Goal: Task Accomplishment & Management: Complete application form

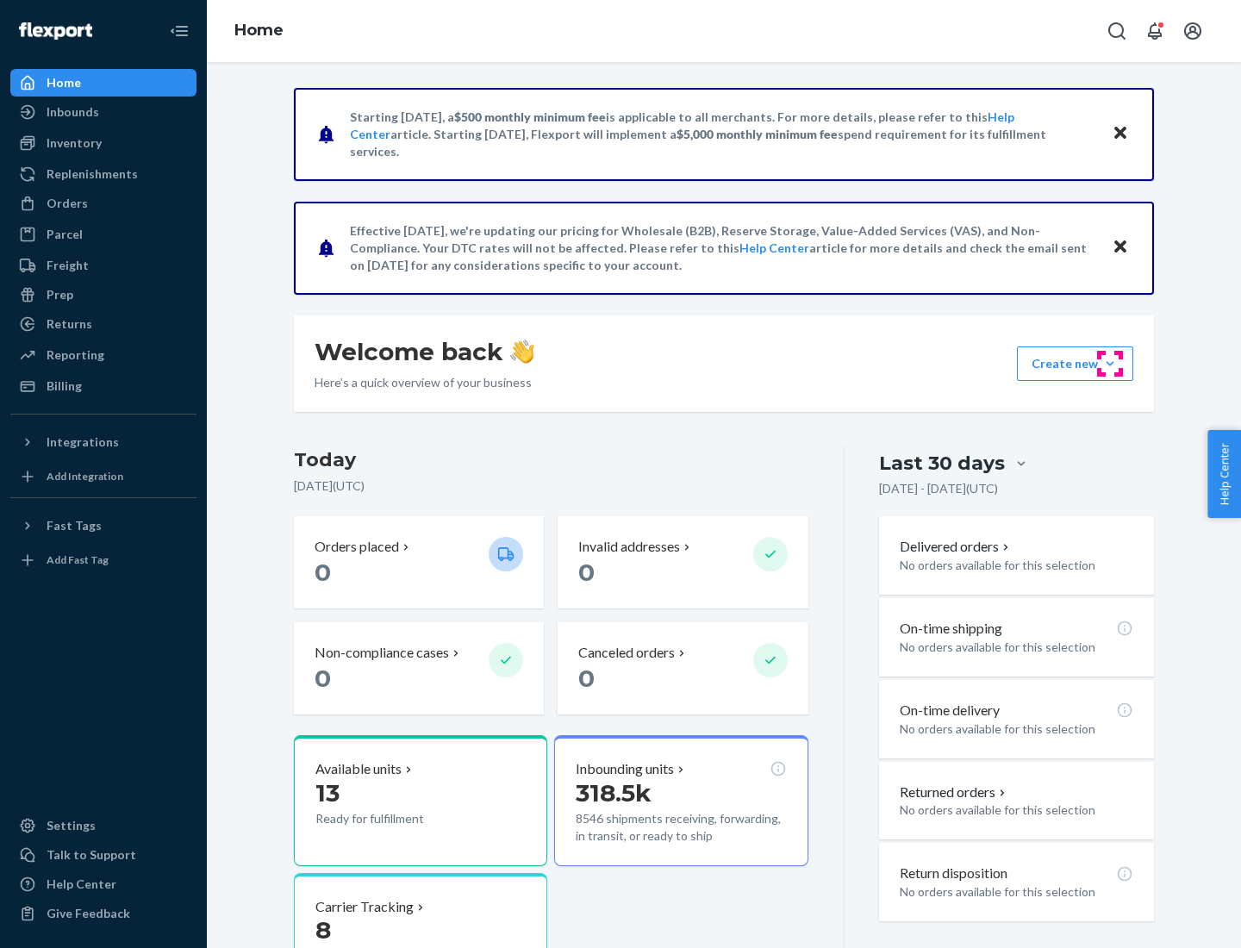
click at [1110, 364] on button "Create new Create new inbound Create new order Create new product" at bounding box center [1075, 363] width 116 height 34
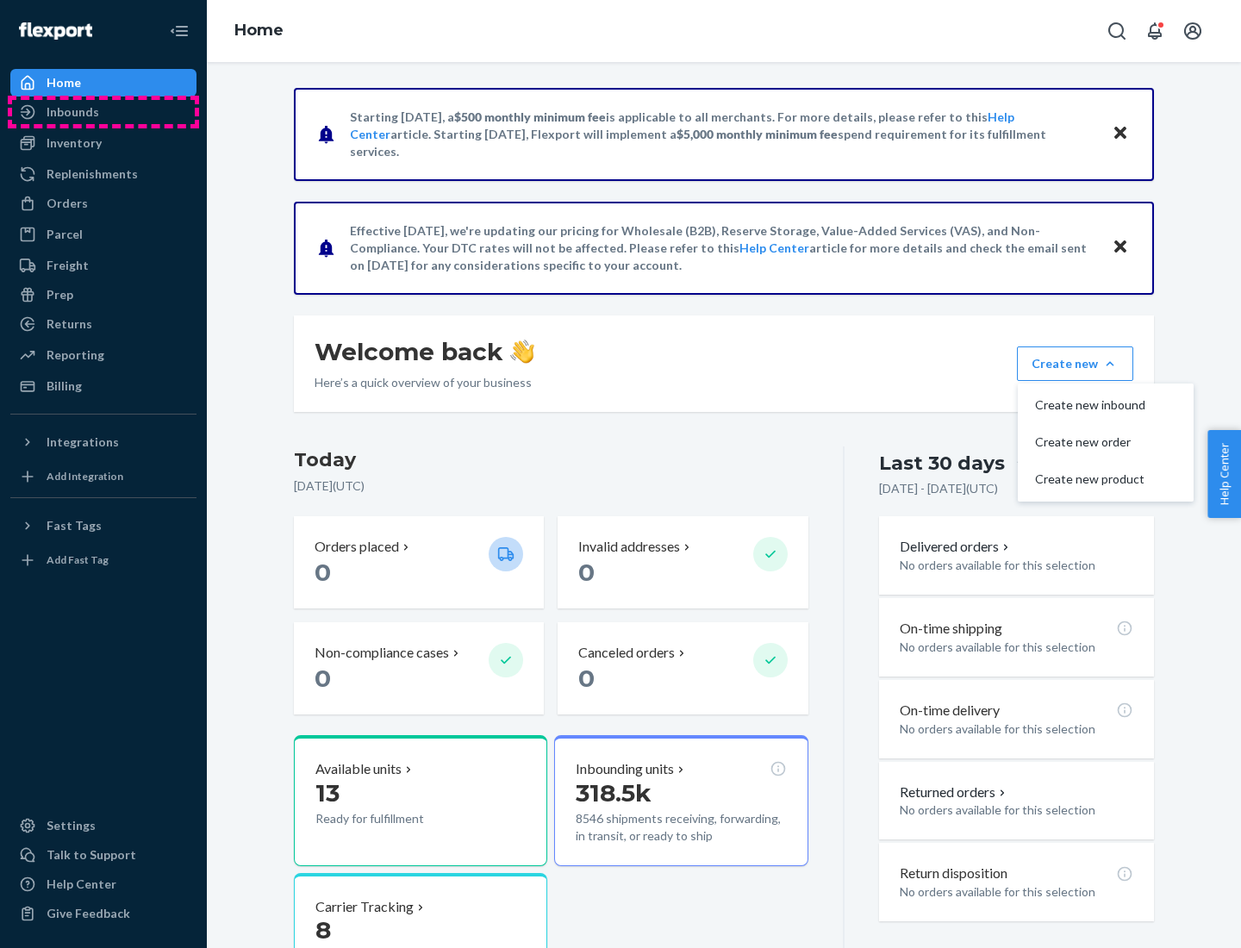
click at [103, 112] on div "Inbounds" at bounding box center [103, 112] width 183 height 24
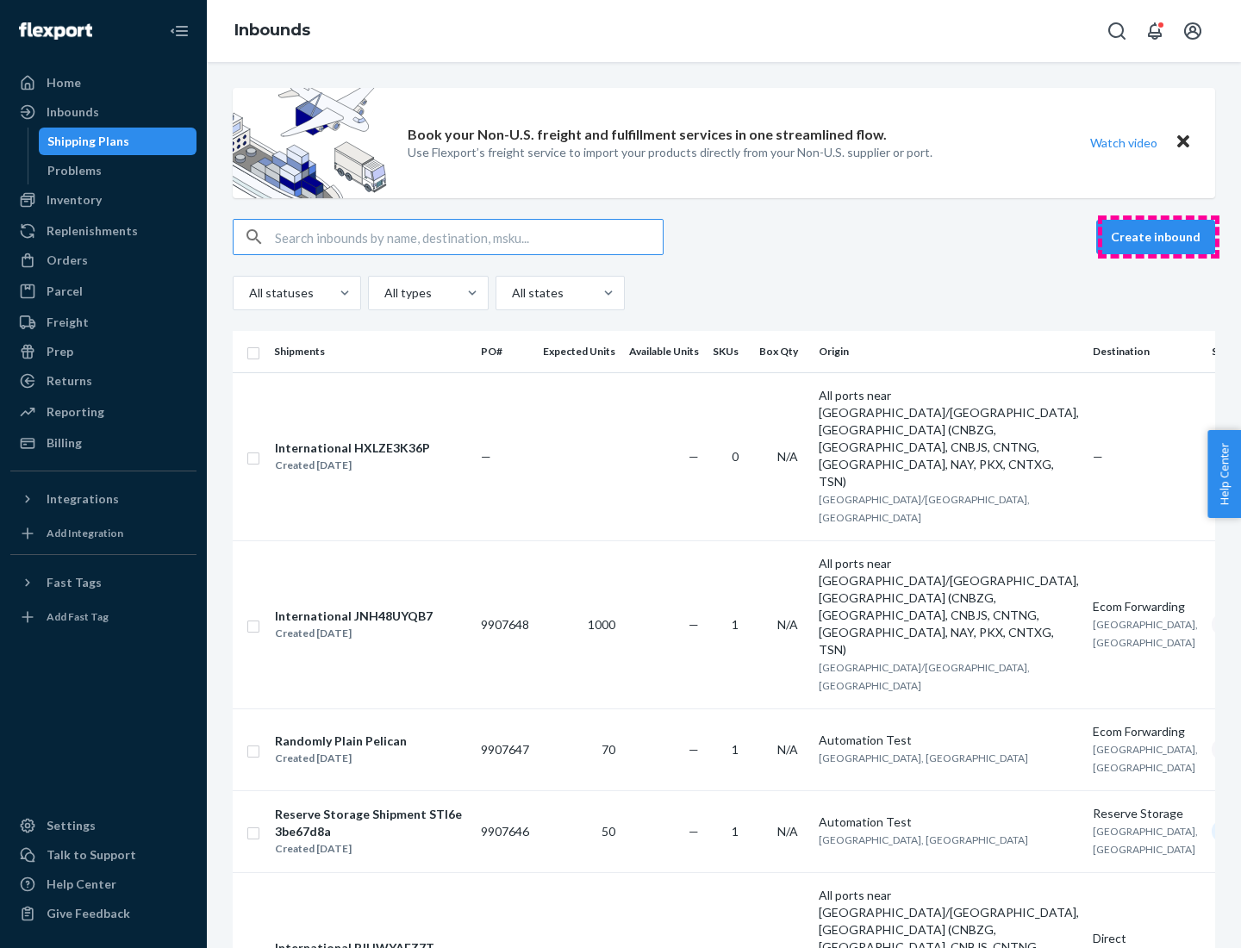
click at [1158, 237] on button "Create inbound" at bounding box center [1155, 237] width 119 height 34
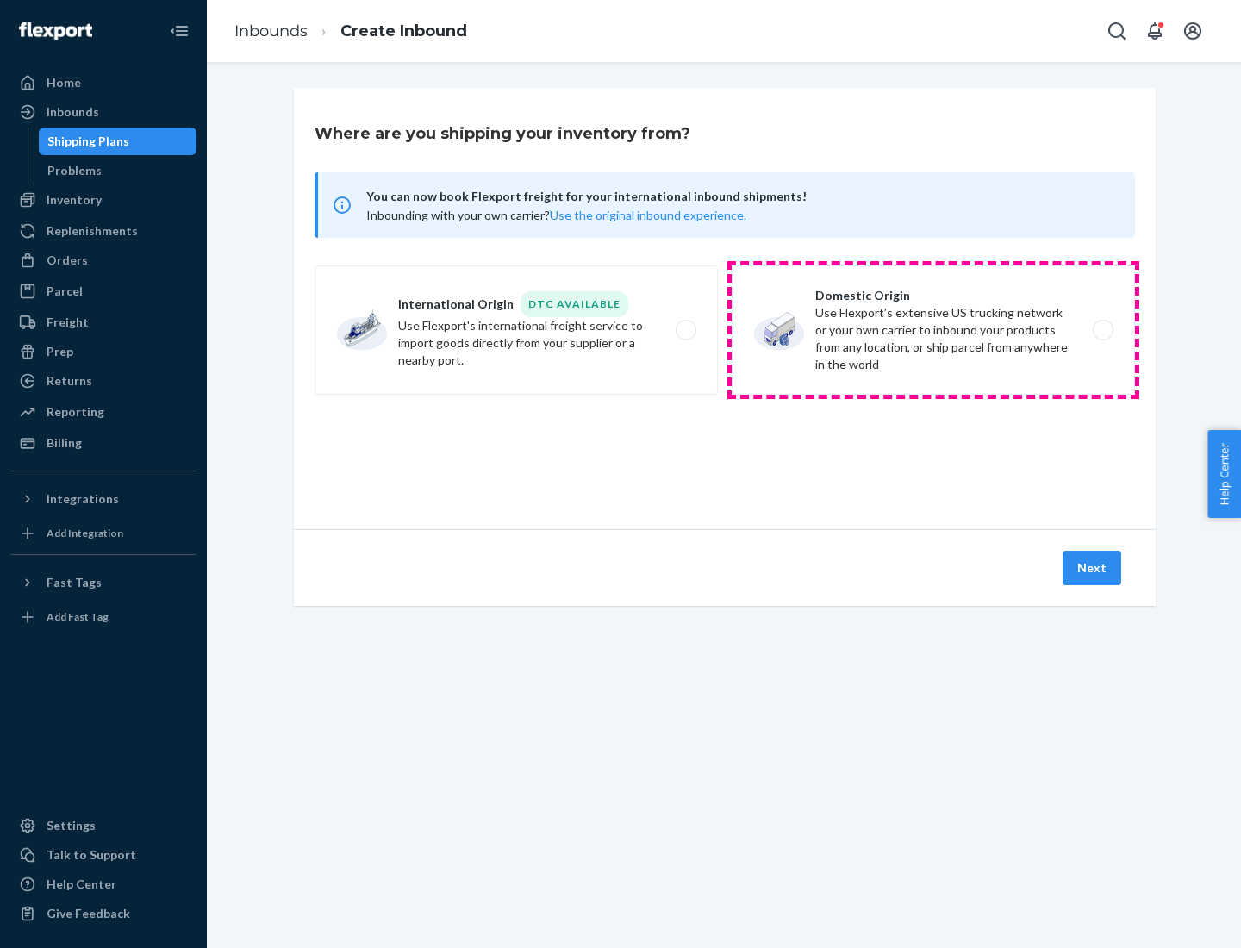
click at [933, 330] on label "Domestic Origin Use Flexport’s extensive US trucking network or your own carrie…" at bounding box center [933, 329] width 403 height 129
click at [1102, 330] on input "Domestic Origin Use Flexport’s extensive US trucking network or your own carrie…" at bounding box center [1107, 330] width 11 height 11
radio input "true"
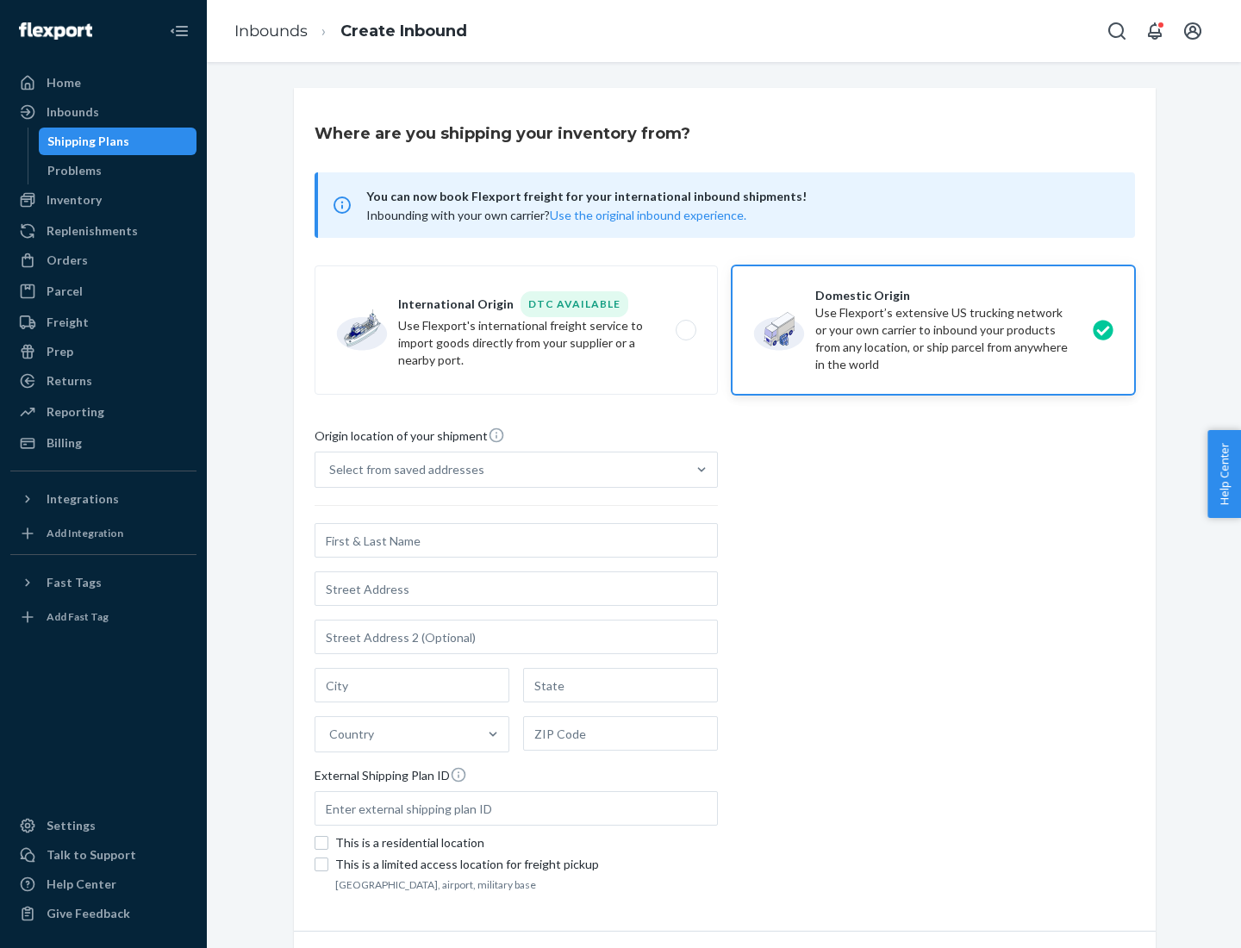
click at [402, 470] on div "Select from saved addresses" at bounding box center [406, 469] width 155 height 17
click at [331, 470] on input "Select from saved addresses" at bounding box center [330, 469] width 2 height 17
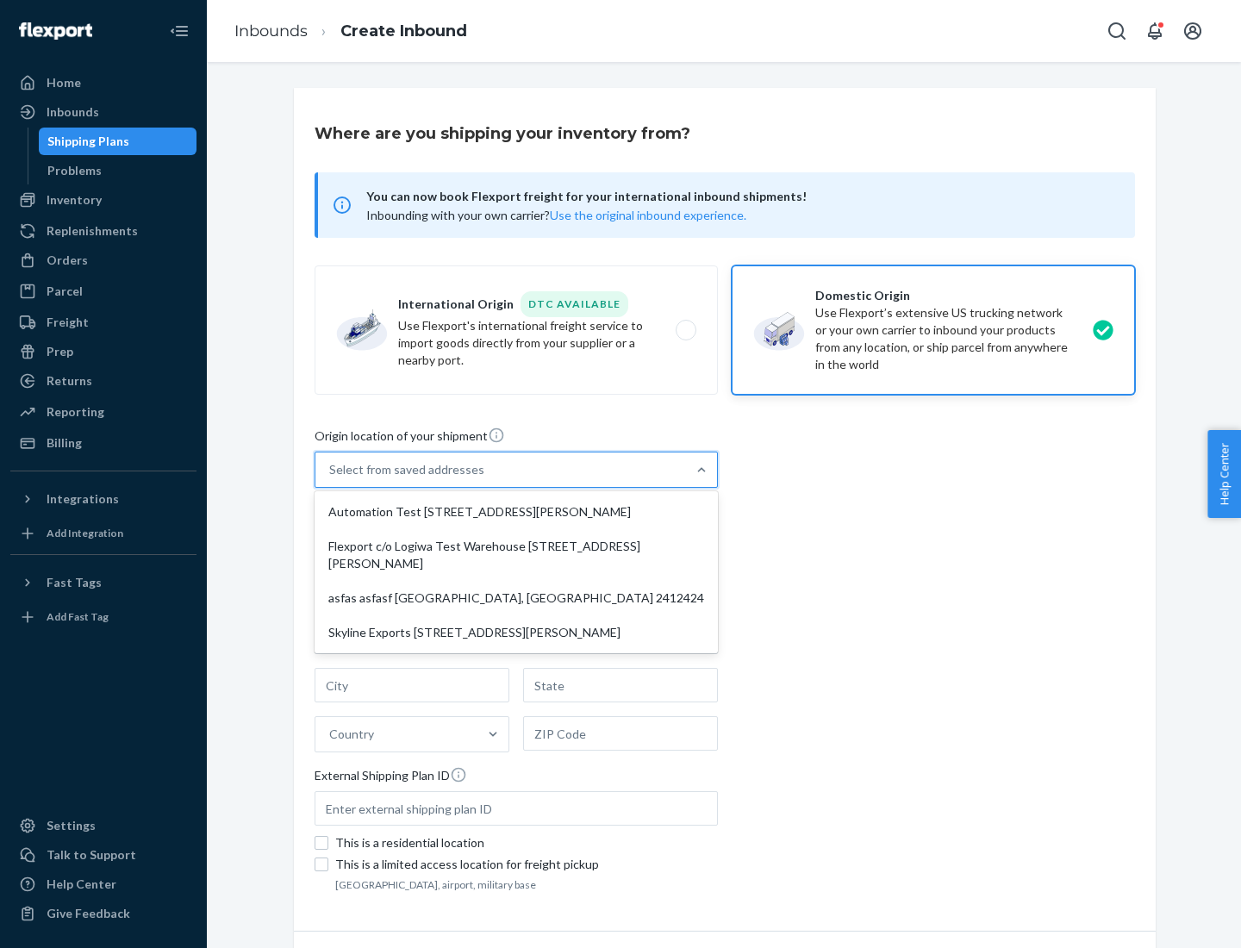
scroll to position [7, 0]
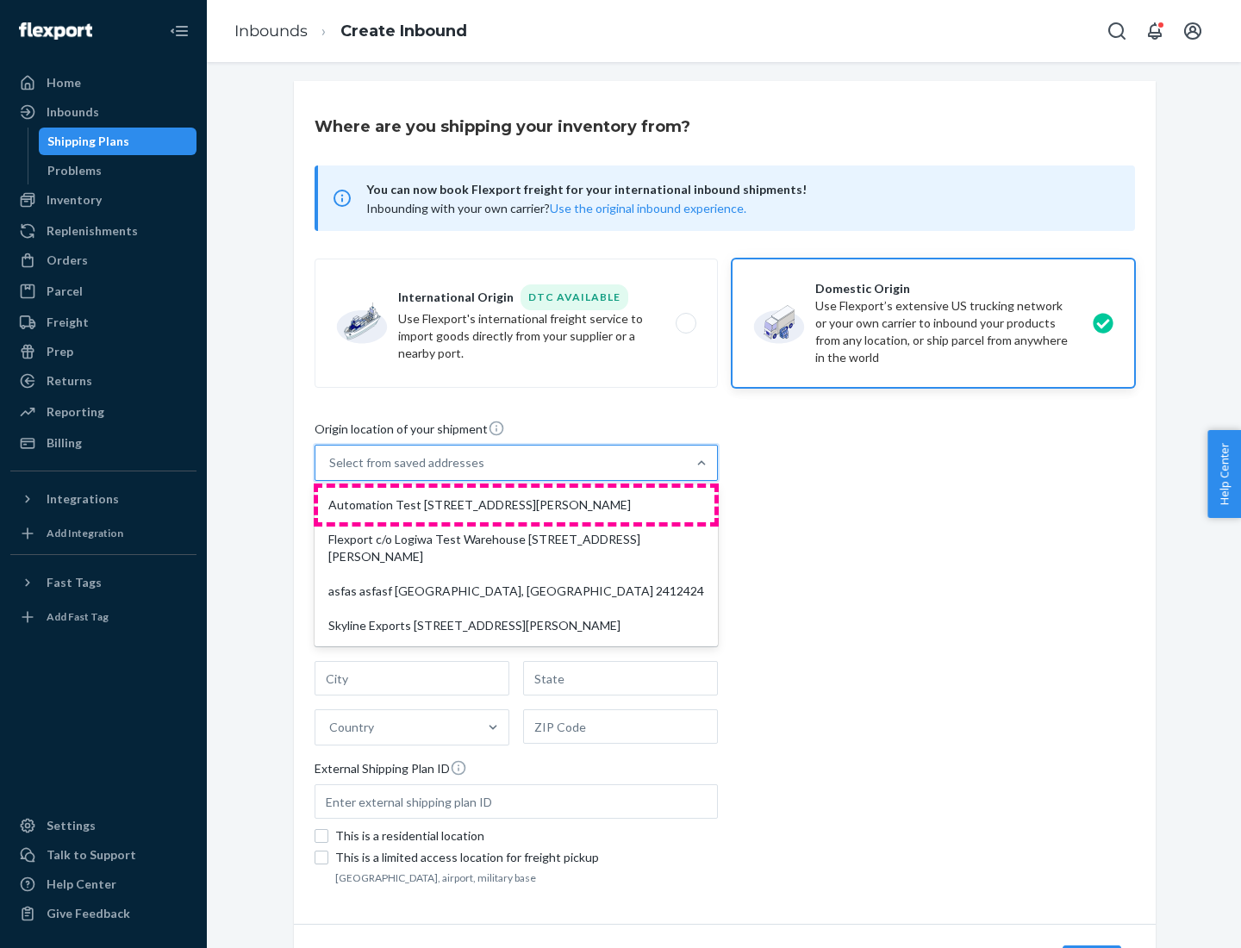
click at [516, 505] on div "Automation Test [STREET_ADDRESS][PERSON_NAME]" at bounding box center [516, 505] width 396 height 34
click at [331, 471] on input "option Automation Test [STREET_ADDRESS][PERSON_NAME] focused, 1 of 4. 4 results…" at bounding box center [330, 462] width 2 height 17
type input "Automation Test"
type input "9th Floor"
type input "[GEOGRAPHIC_DATA]"
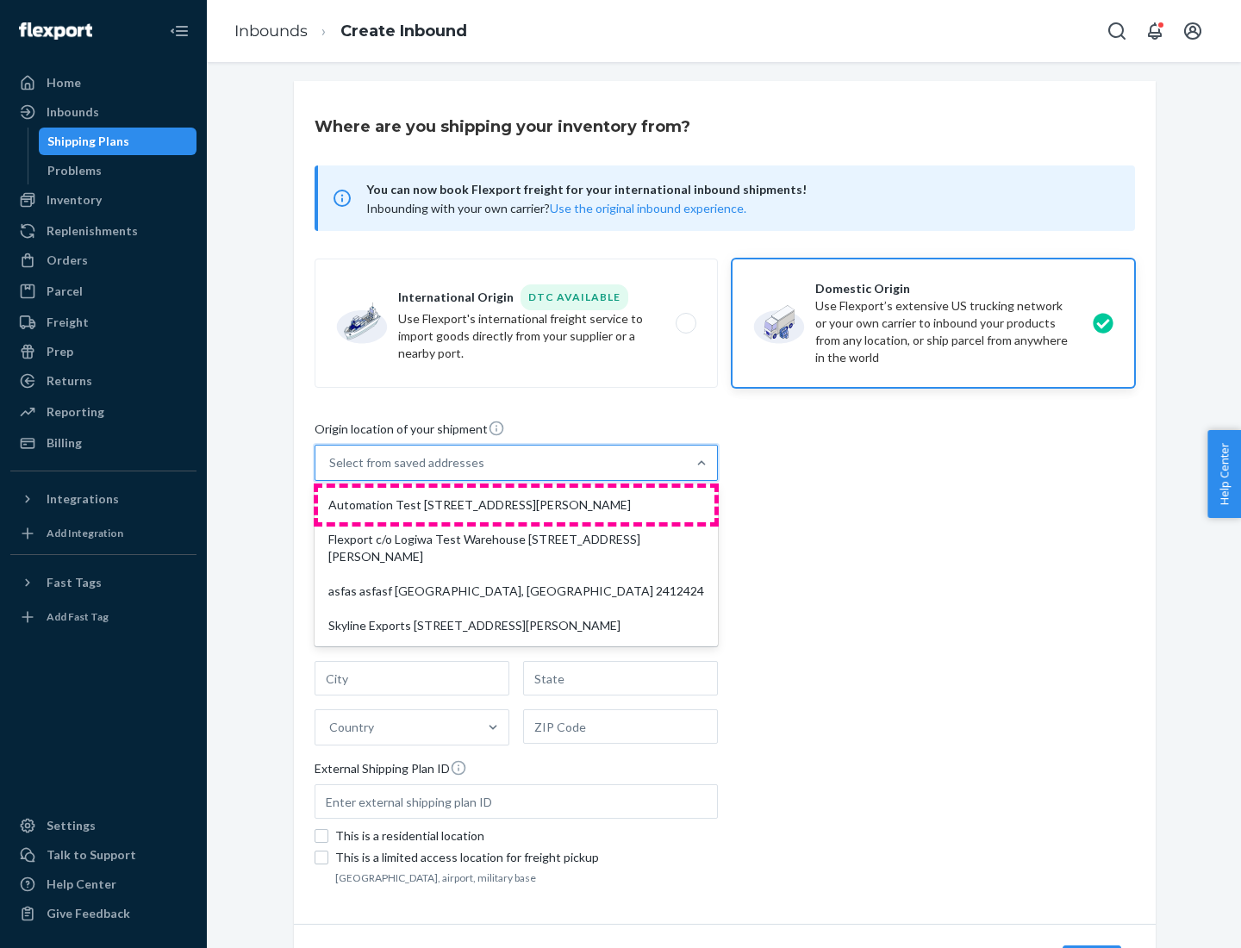
type input "CA"
type input "94104"
type input "[STREET_ADDRESS][PERSON_NAME]"
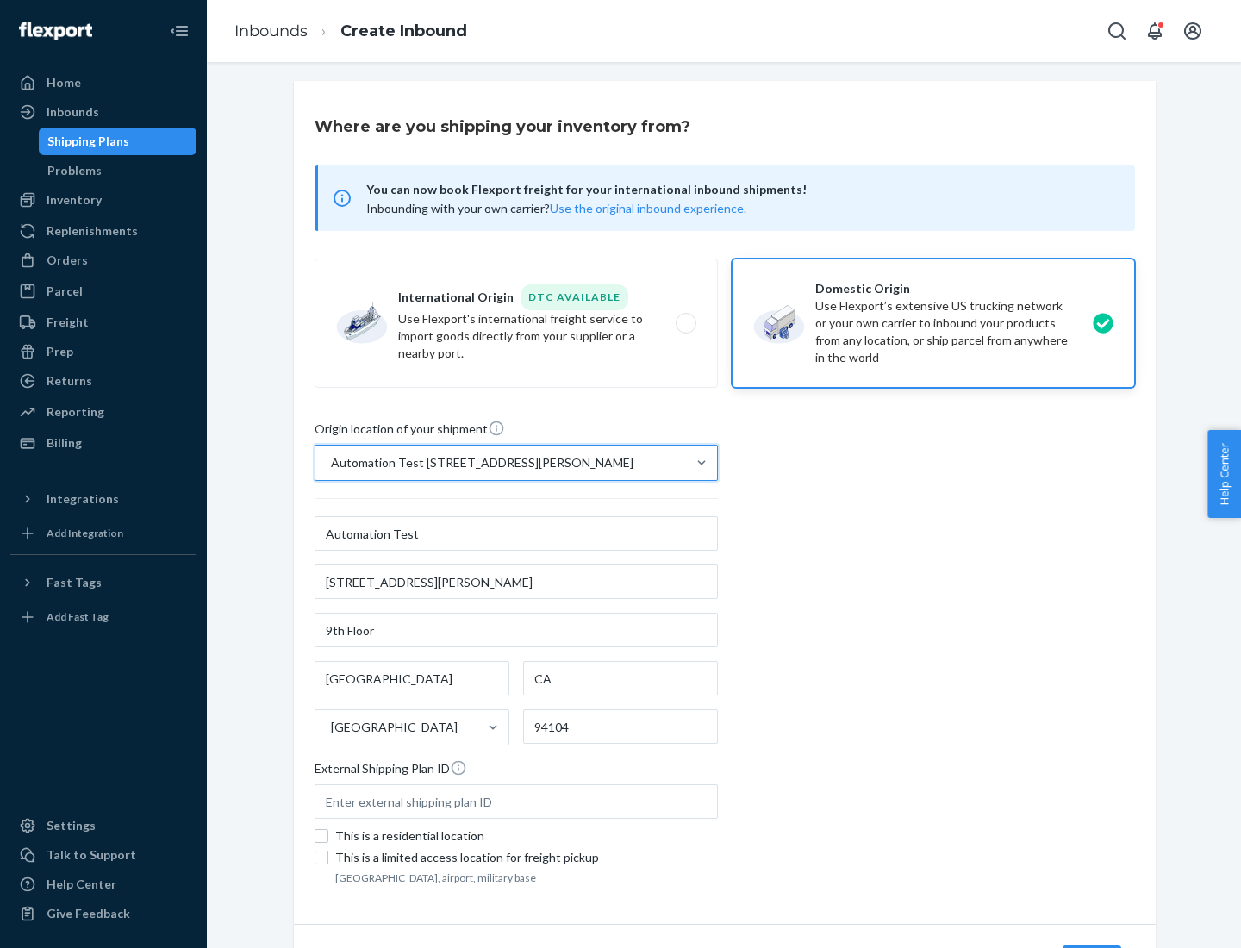
scroll to position [101, 0]
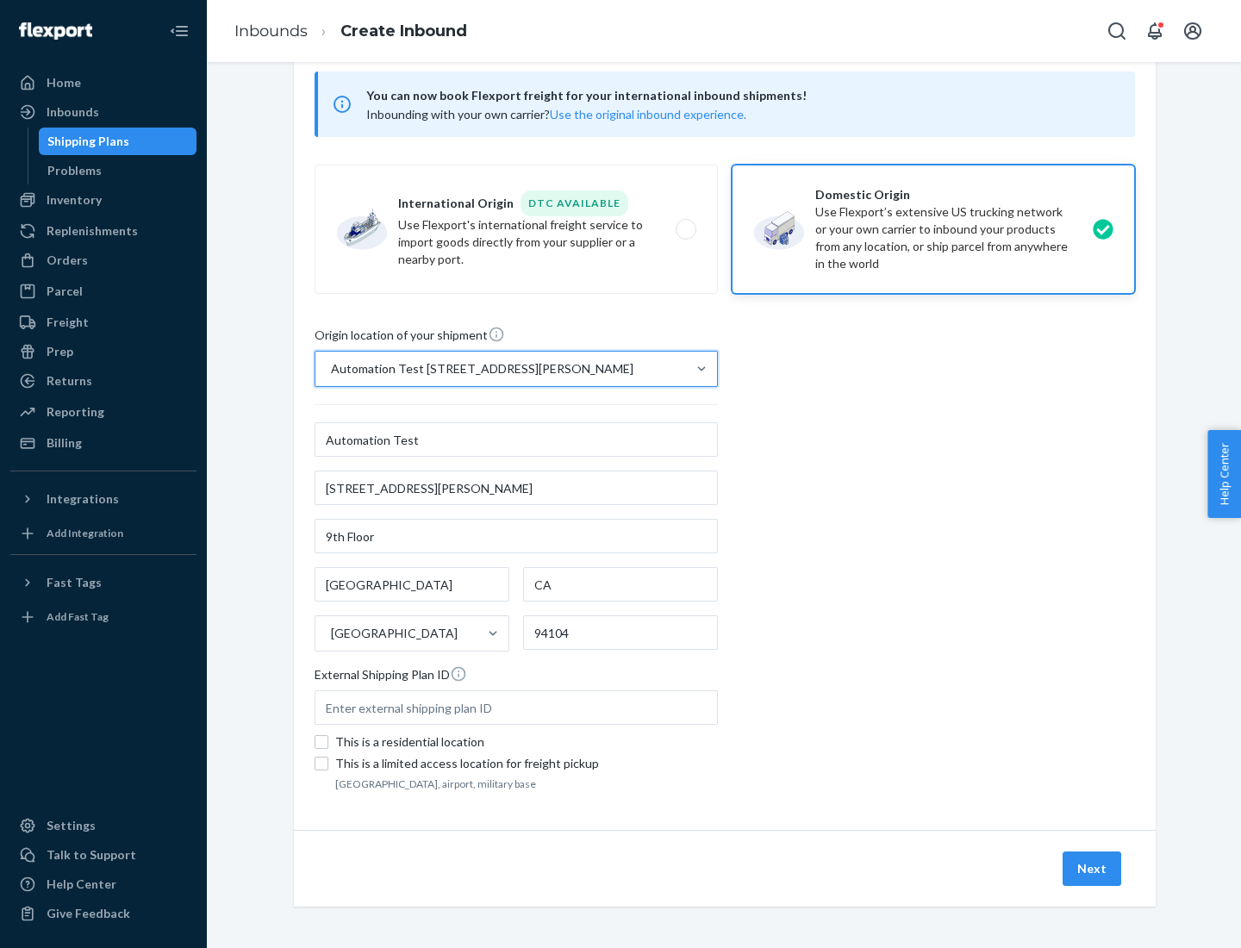
click at [1093, 869] on button "Next" at bounding box center [1092, 868] width 59 height 34
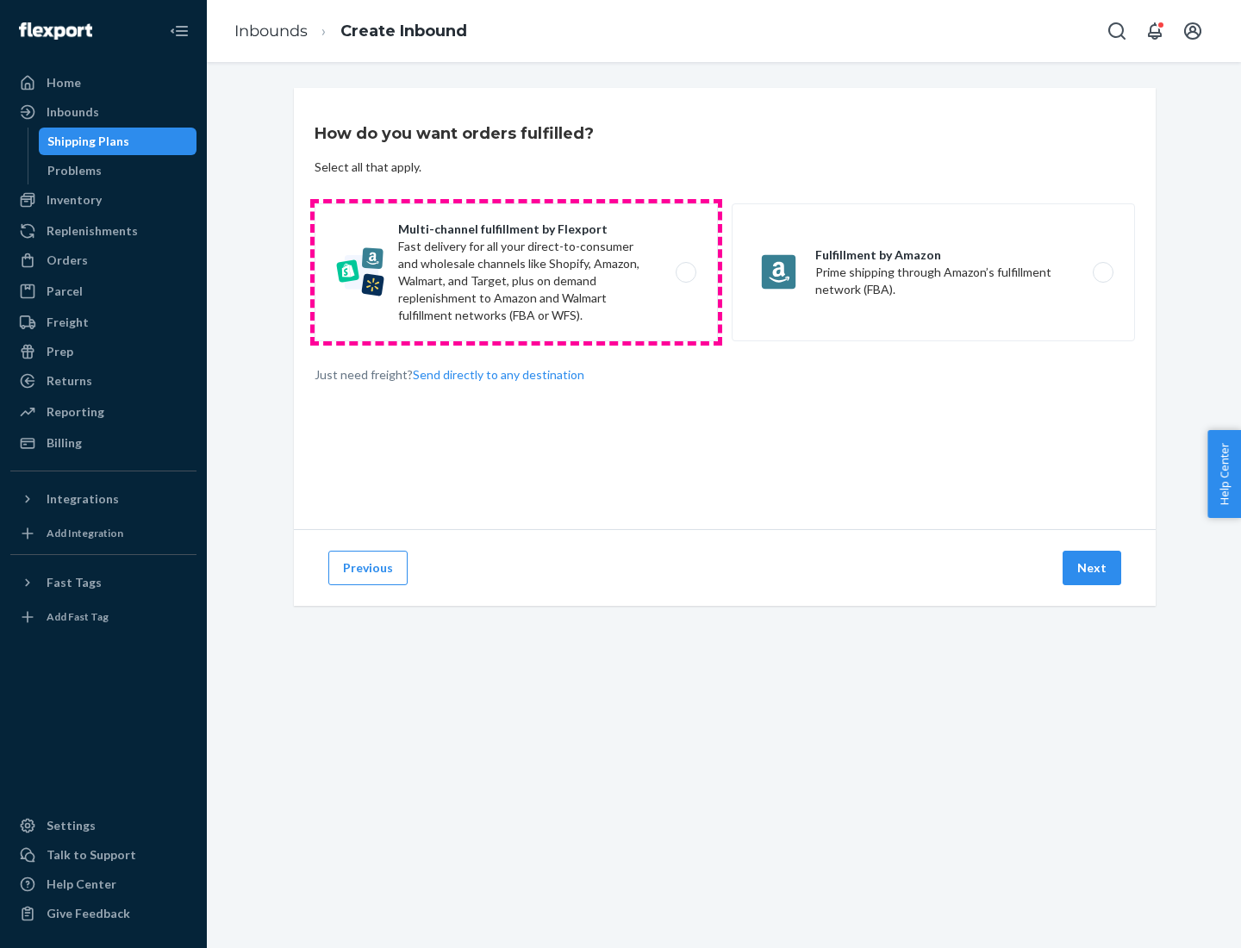
click at [516, 272] on label "Multi-channel fulfillment by Flexport Fast delivery for all your direct-to-cons…" at bounding box center [516, 272] width 403 height 138
click at [685, 272] on input "Multi-channel fulfillment by Flexport Fast delivery for all your direct-to-cons…" at bounding box center [690, 272] width 11 height 11
radio input "true"
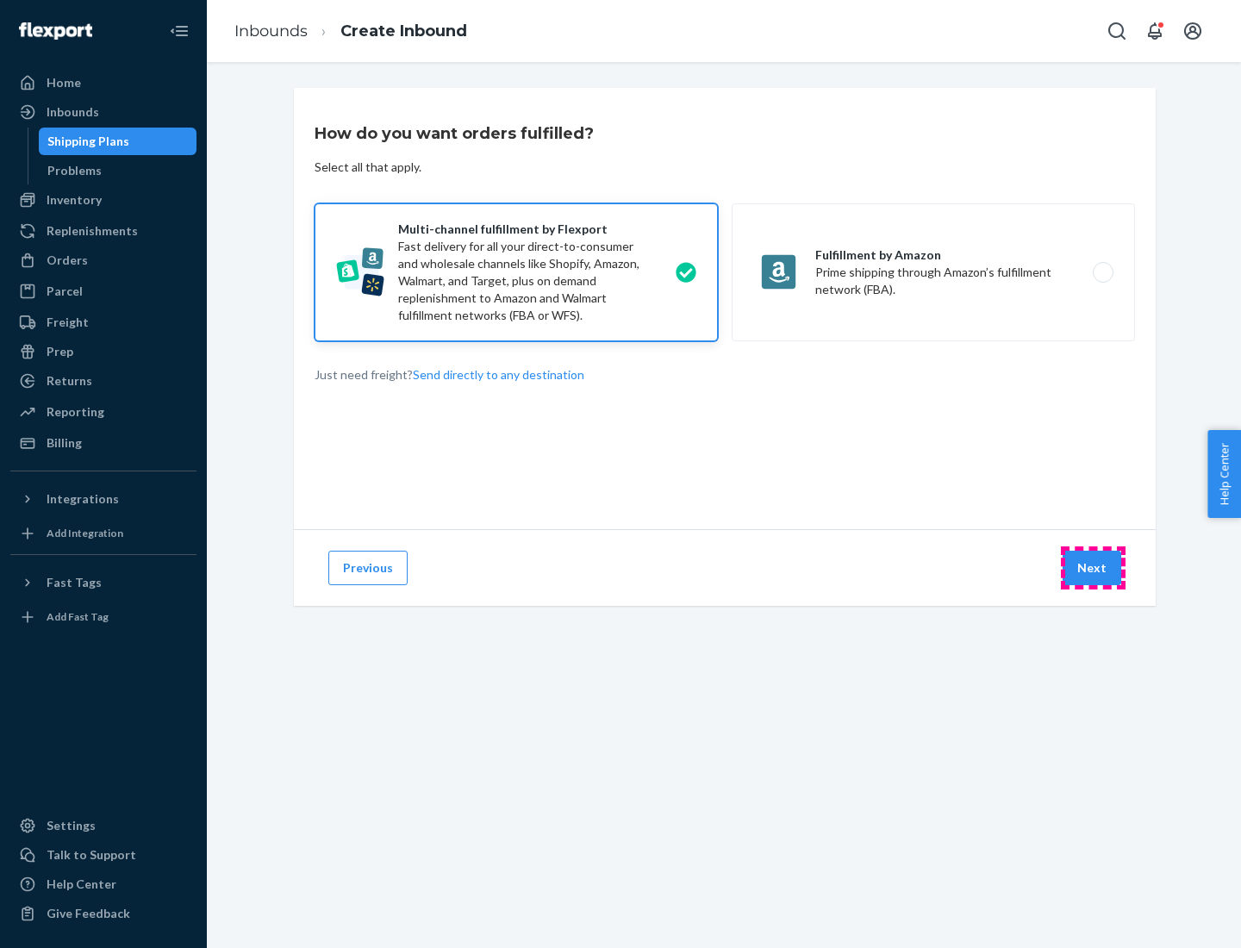
click at [1093, 568] on button "Next" at bounding box center [1092, 568] width 59 height 34
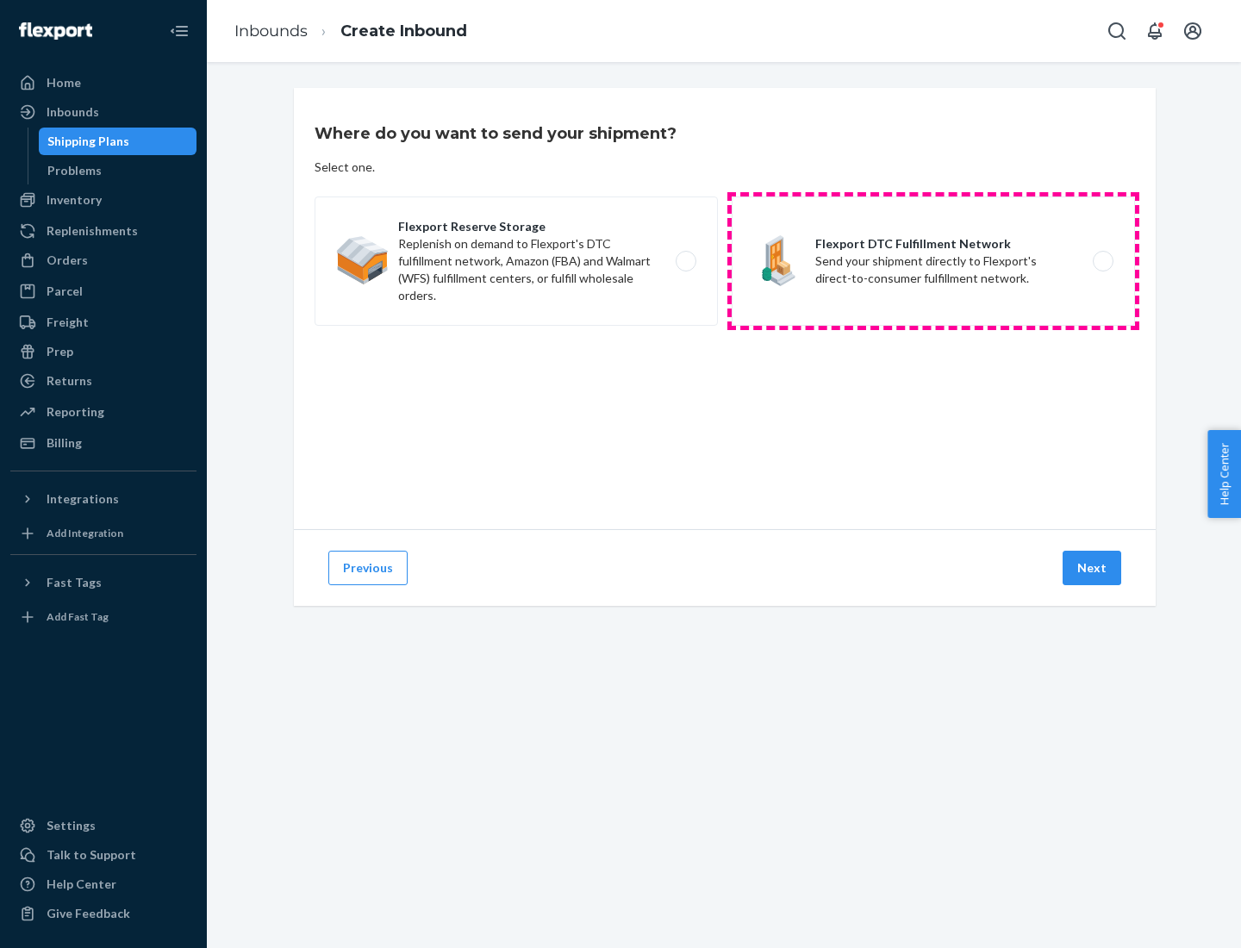
click at [933, 261] on label "Flexport DTC Fulfillment Network Send your shipment directly to Flexport's dire…" at bounding box center [933, 260] width 403 height 129
click at [1102, 261] on input "Flexport DTC Fulfillment Network Send your shipment directly to Flexport's dire…" at bounding box center [1107, 261] width 11 height 11
radio input "true"
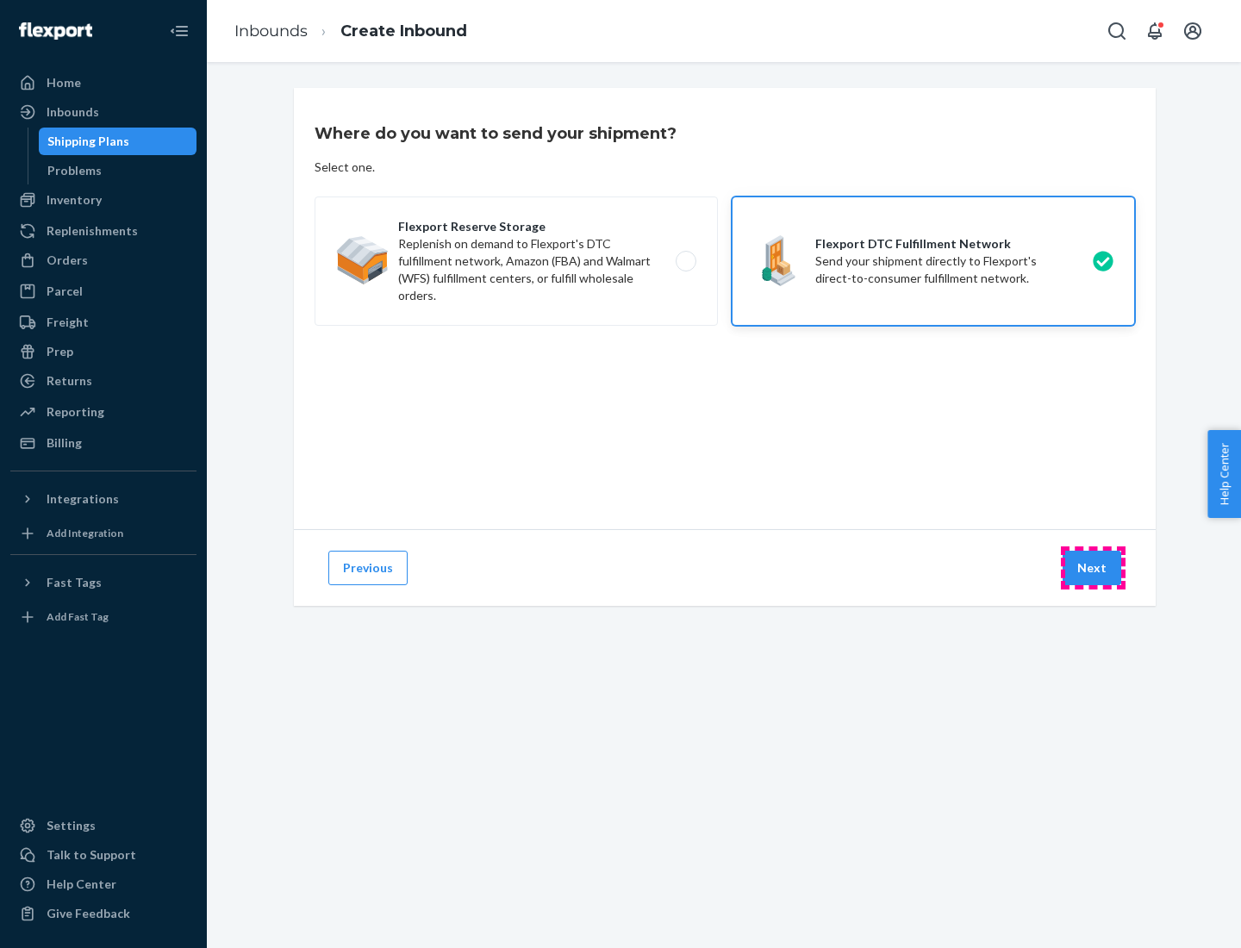
click at [1093, 568] on button "Next" at bounding box center [1092, 568] width 59 height 34
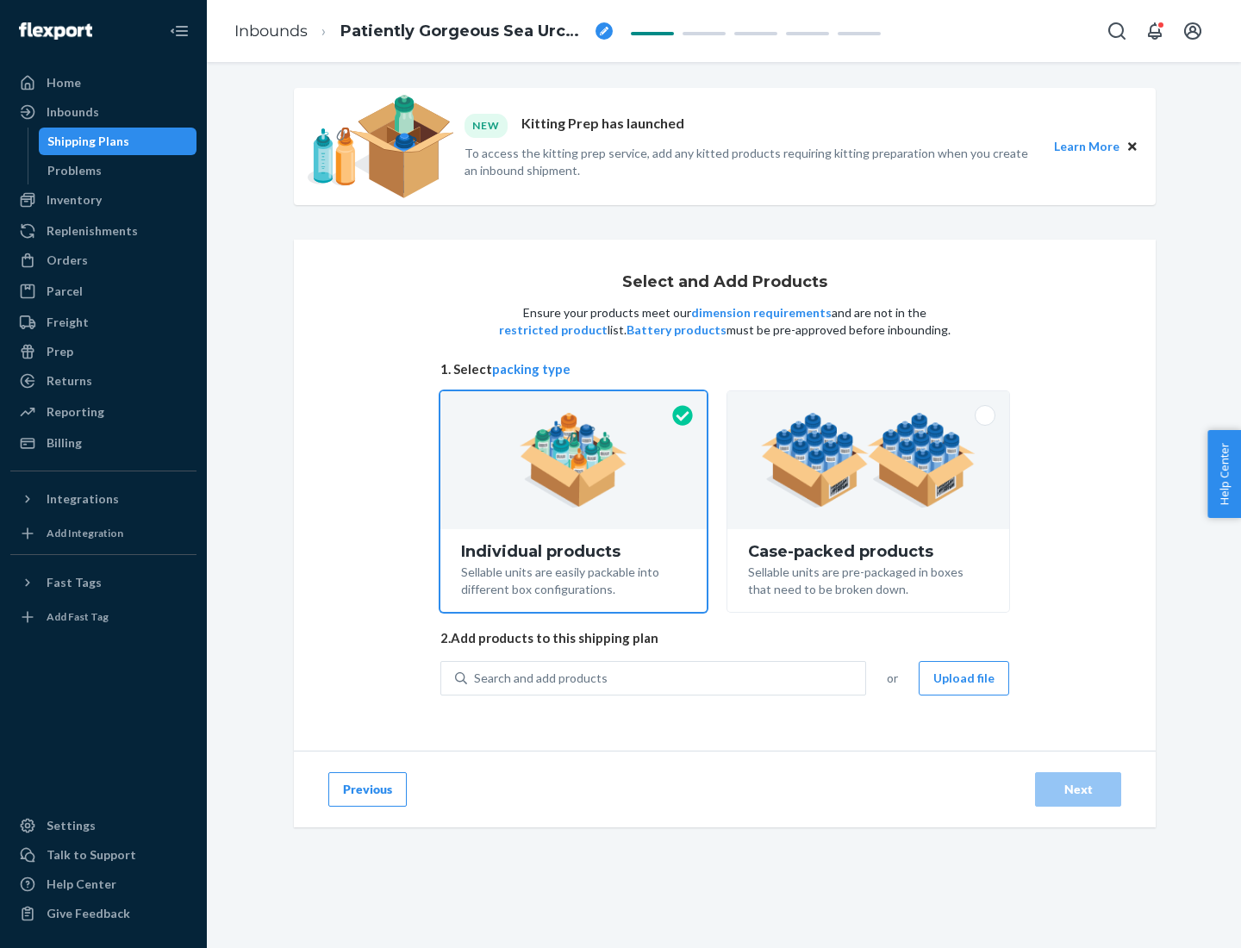
click at [869, 460] on img at bounding box center [868, 460] width 215 height 95
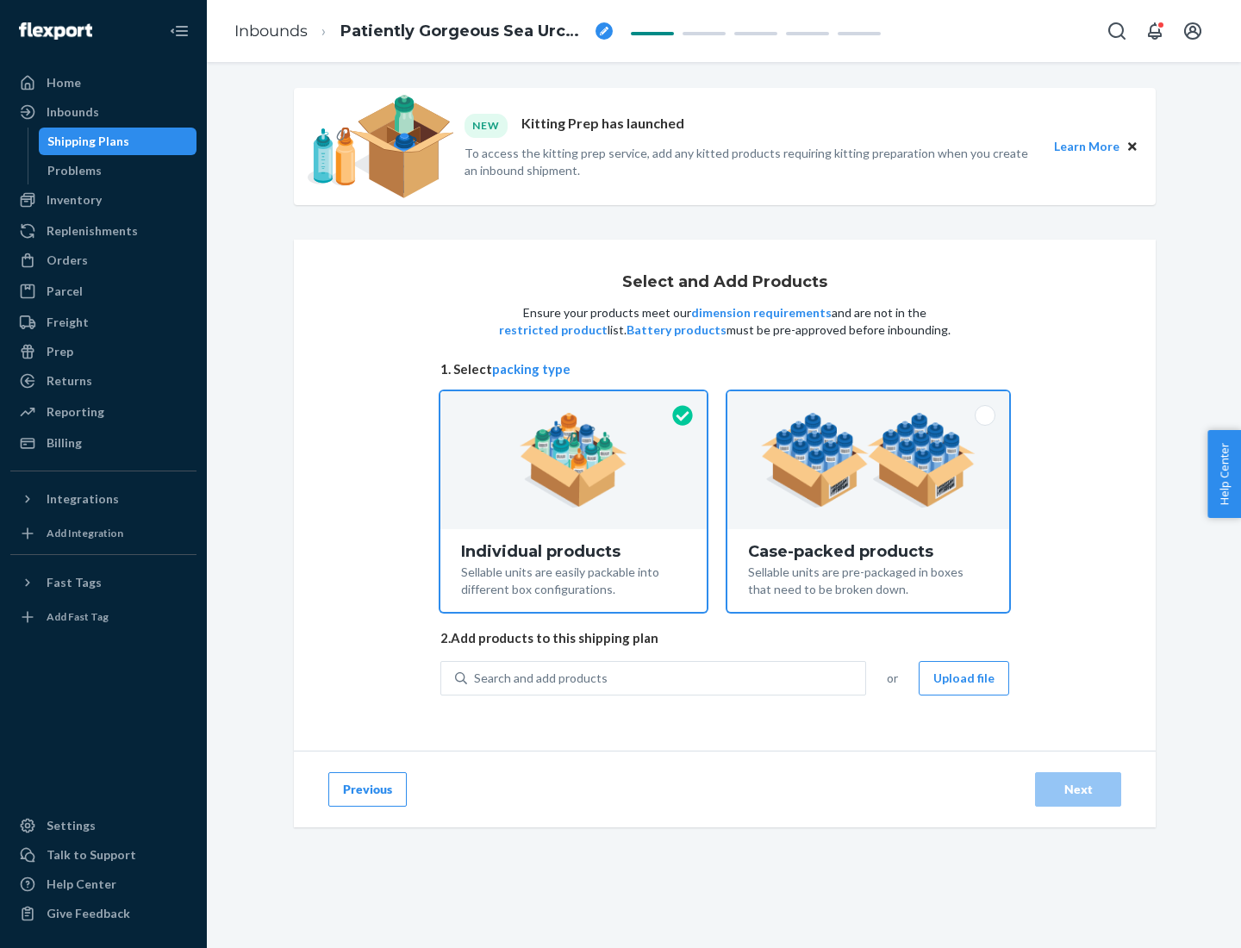
click at [869, 402] on input "Case-packed products Sellable units are pre-packaged in boxes that need to be b…" at bounding box center [868, 396] width 11 height 11
radio input "true"
radio input "false"
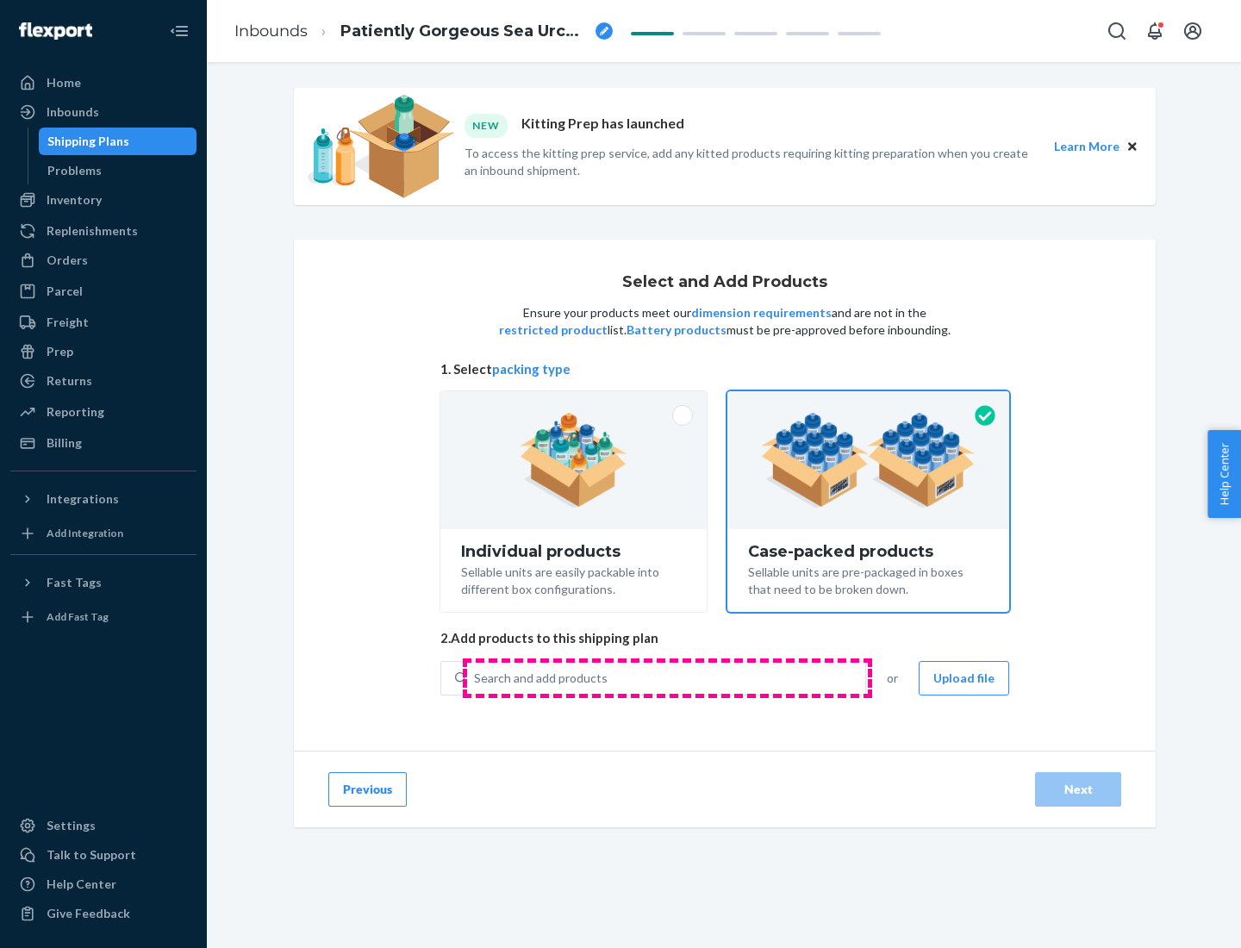
click at [667, 677] on div "Search and add products" at bounding box center [666, 678] width 398 height 31
click at [476, 677] on input "Search and add products" at bounding box center [475, 678] width 2 height 17
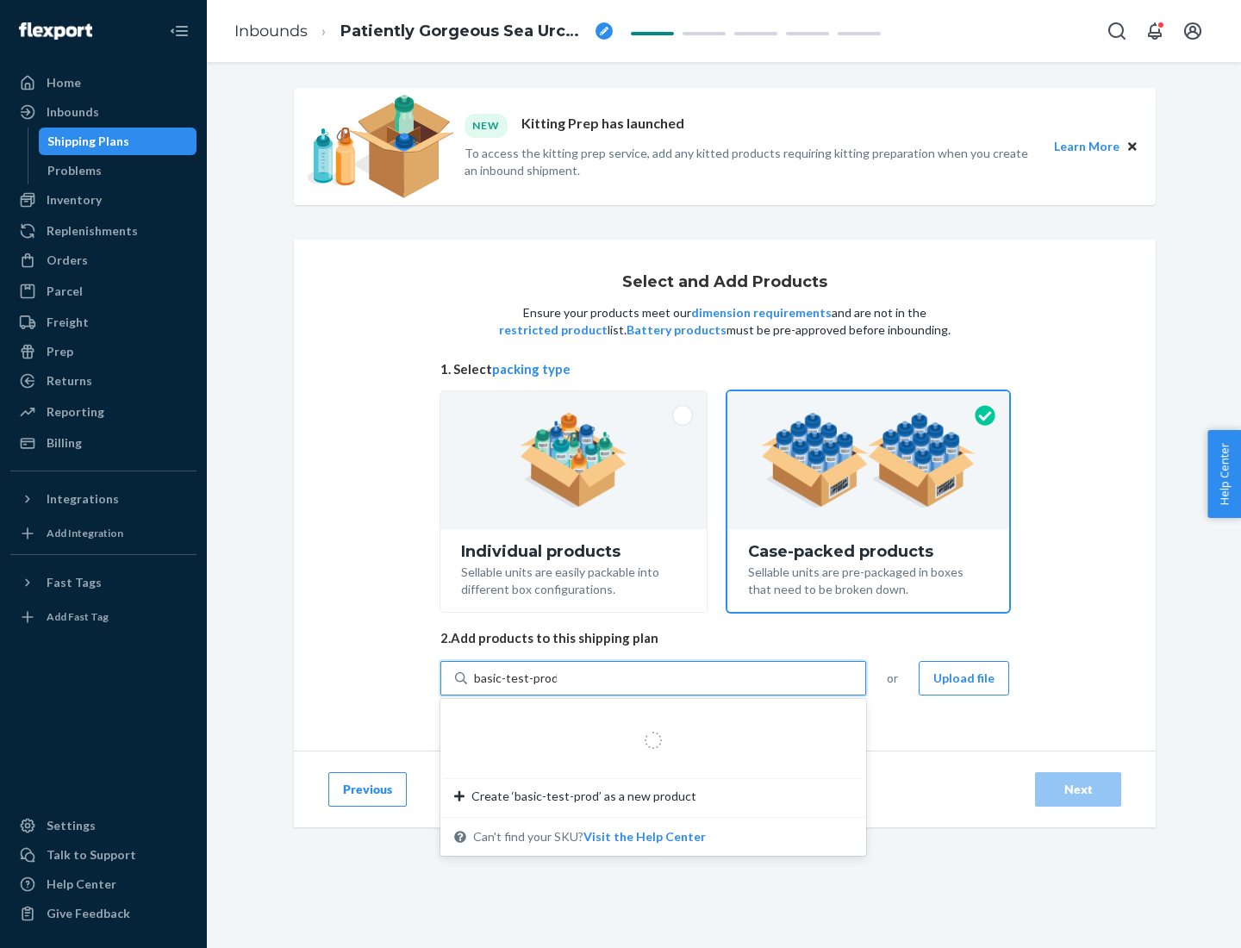
type input "basic-test-product-1"
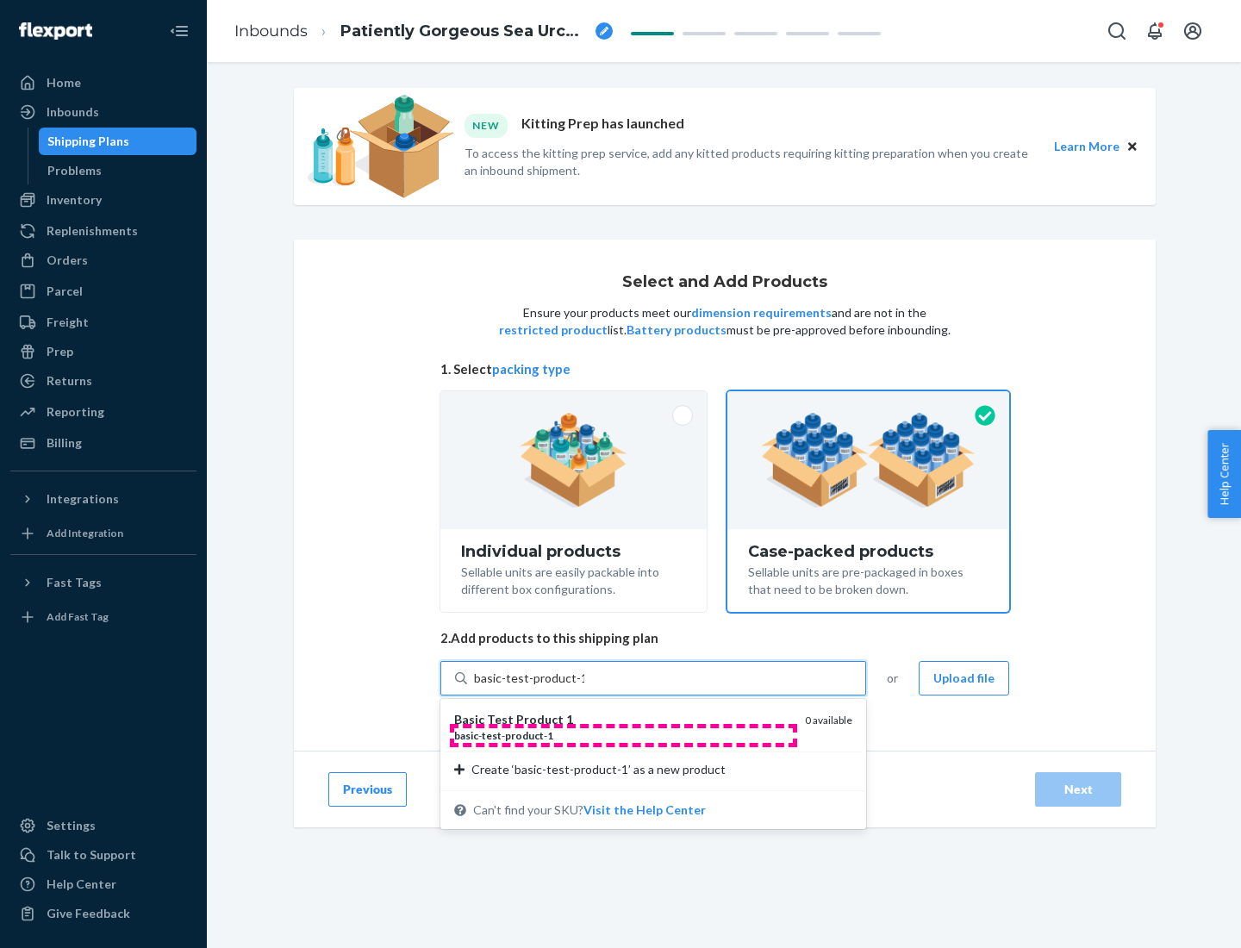
click at [623, 735] on div "basic - test - product - 1" at bounding box center [622, 735] width 337 height 15
click at [584, 687] on input "basic-test-product-1" at bounding box center [529, 678] width 110 height 17
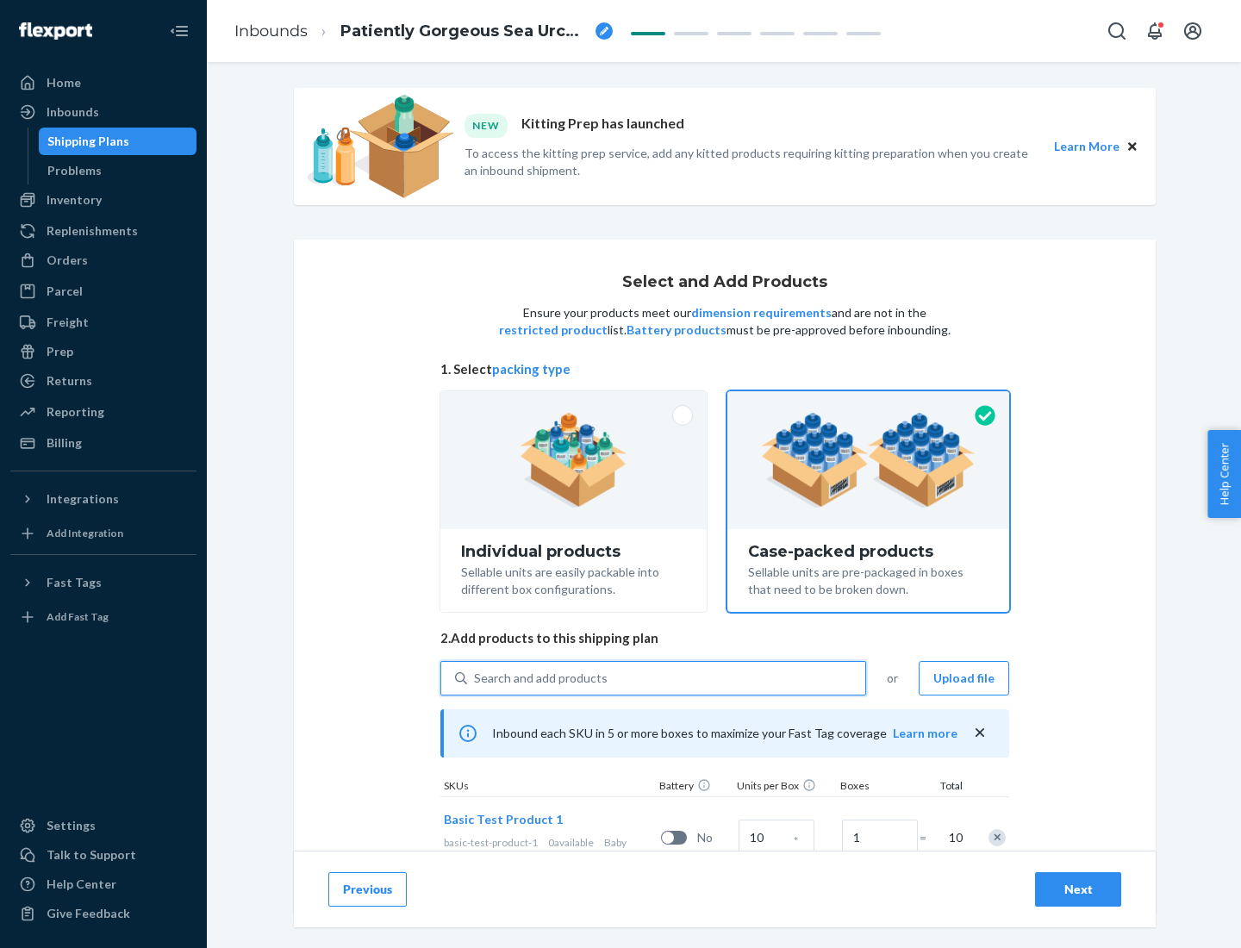
scroll to position [62, 0]
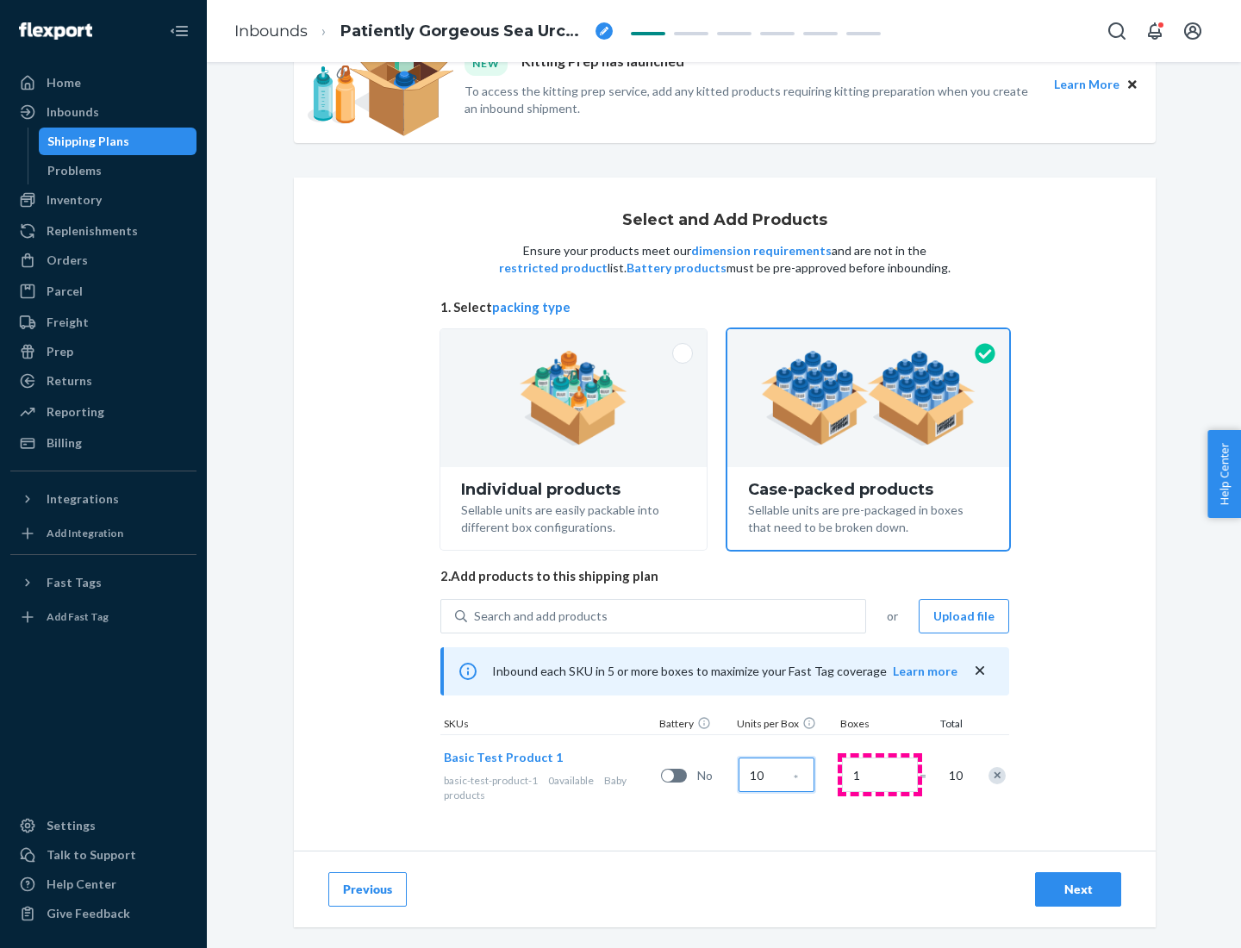
type input "10"
type input "7"
click at [1078, 889] on div "Next" at bounding box center [1078, 889] width 57 height 17
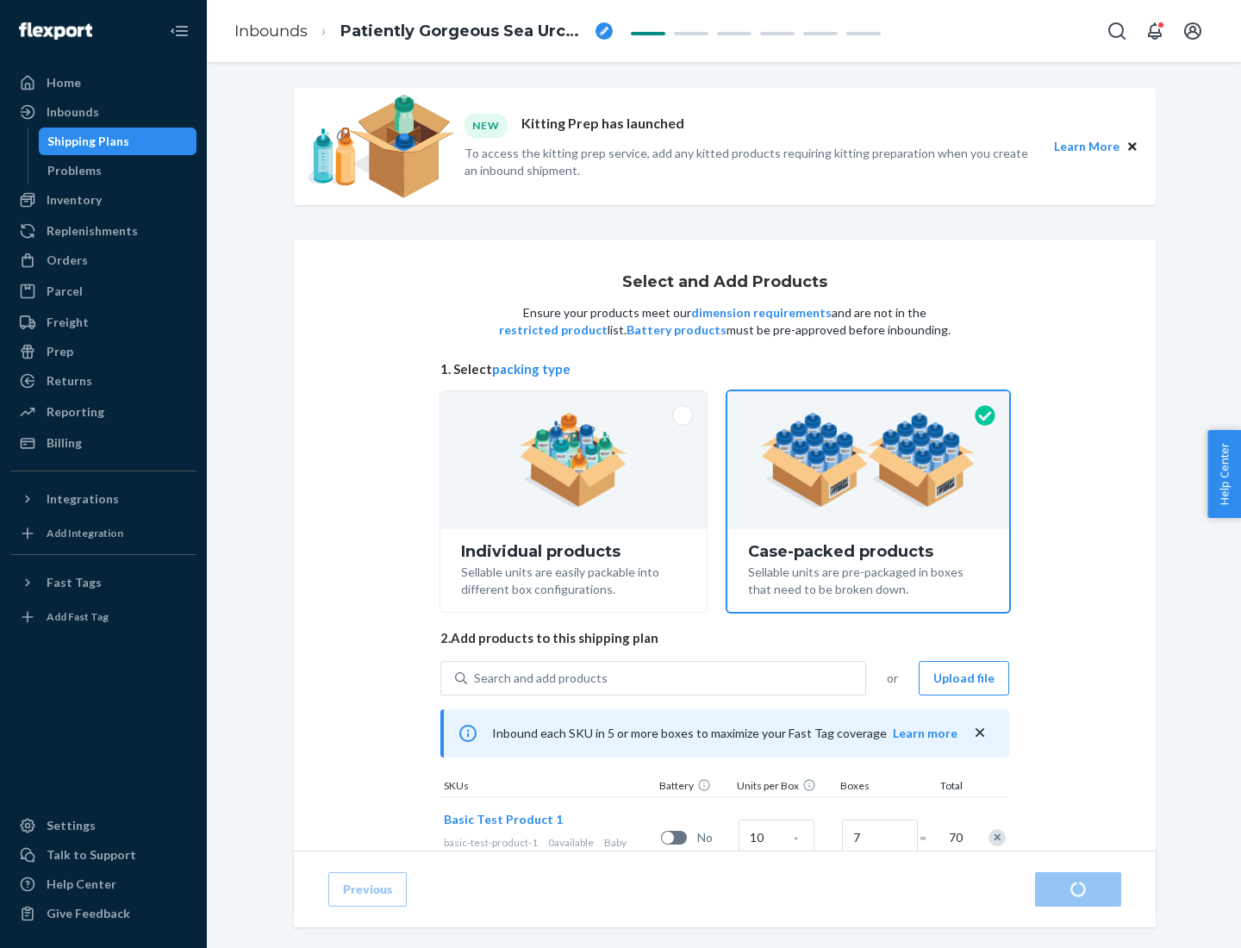
radio input "true"
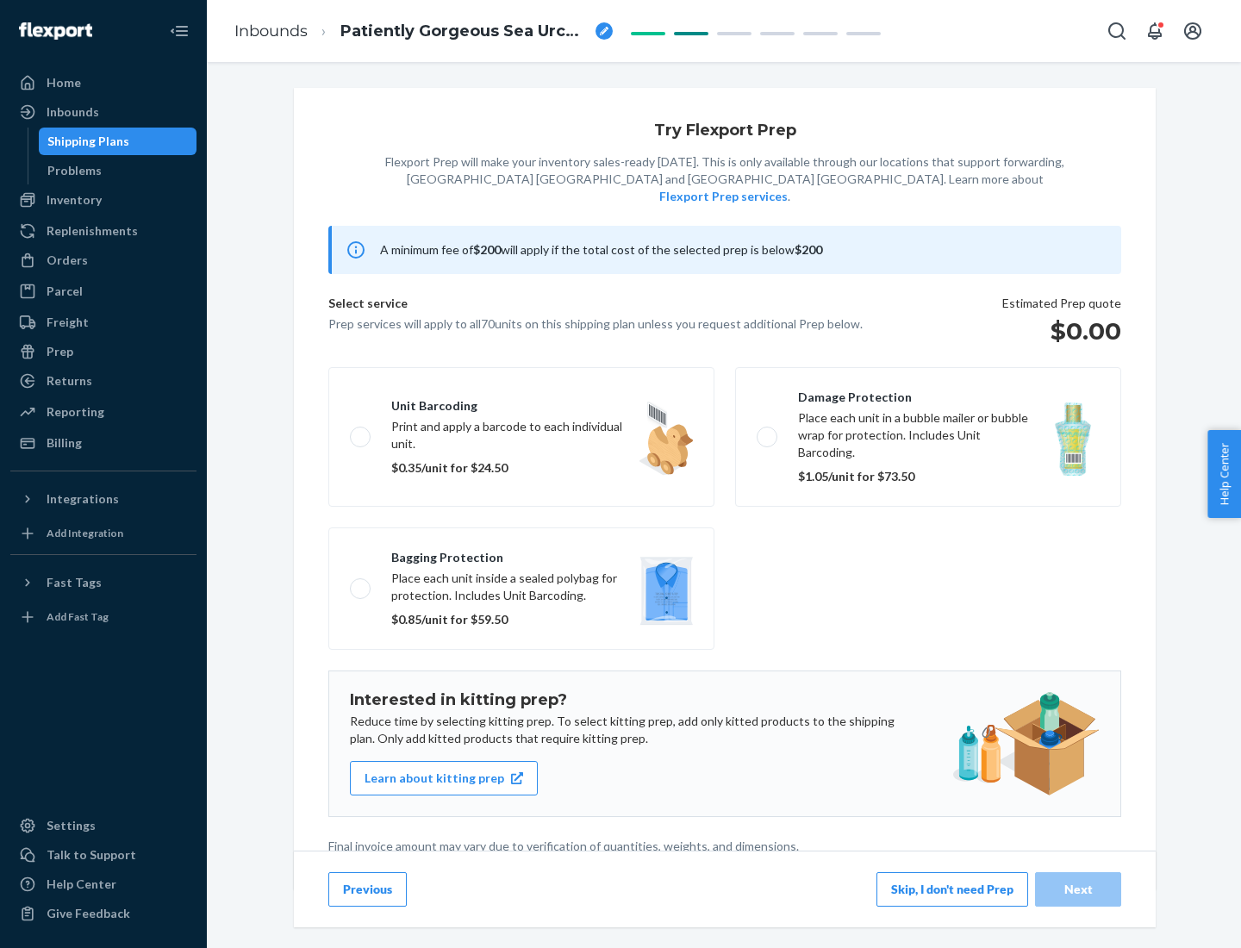
scroll to position [4, 0]
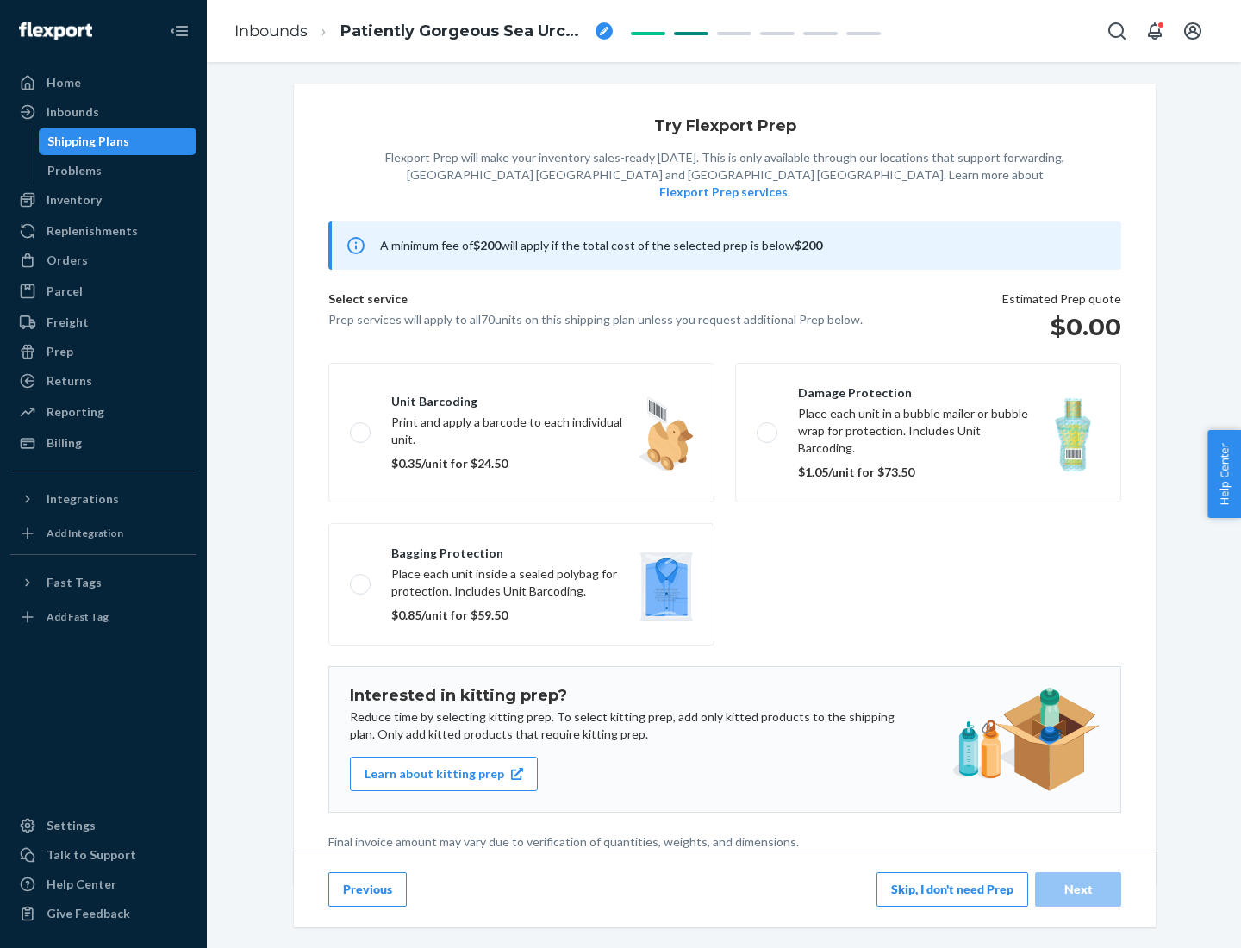
click at [521, 549] on label "Bagging protection Place each unit inside a sealed polybag for protection. Incl…" at bounding box center [521, 584] width 386 height 122
click at [361, 578] on input "Bagging protection Place each unit inside a sealed polybag for protection. Incl…" at bounding box center [355, 583] width 11 height 11
checkbox input "true"
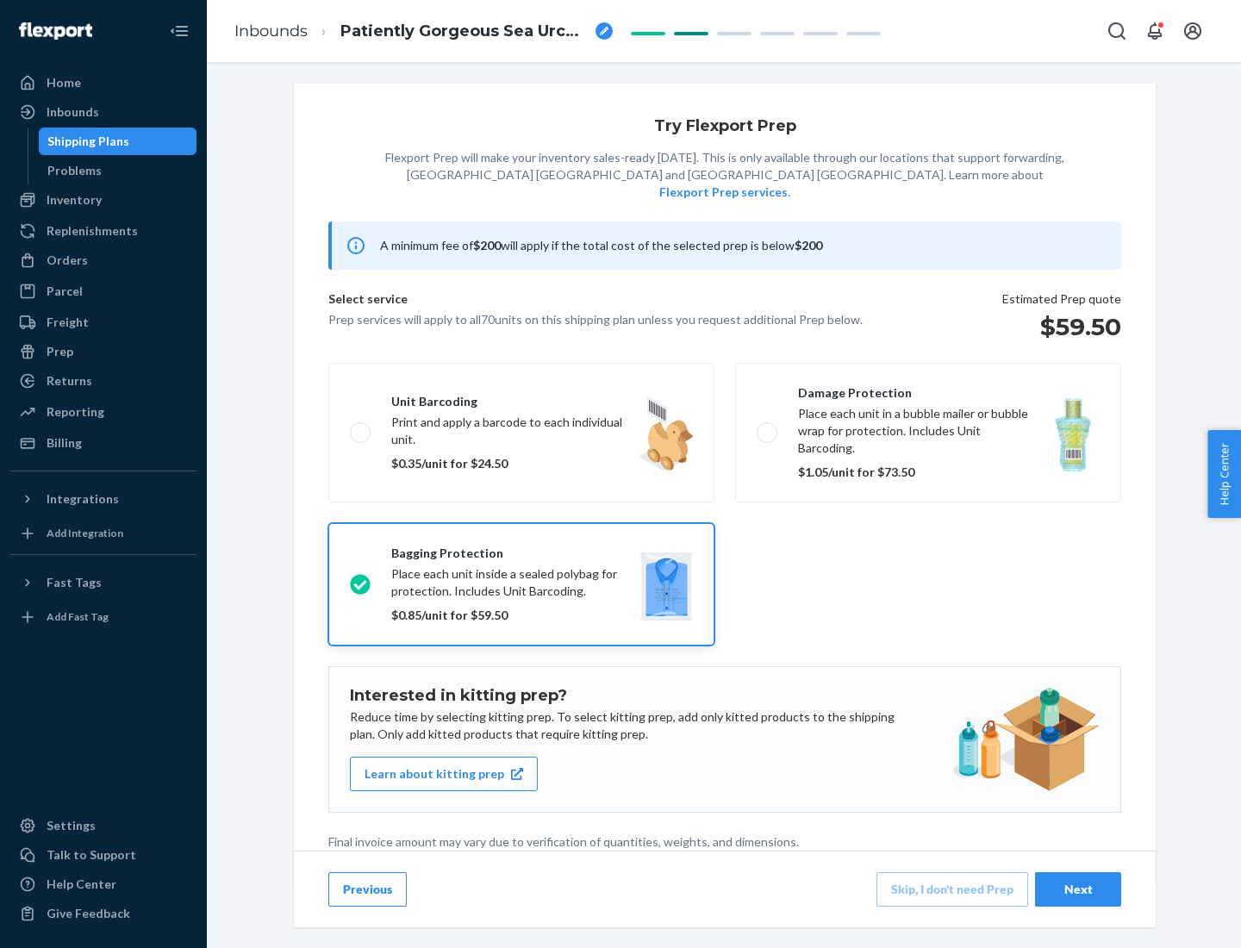
click at [1078, 889] on div "Next" at bounding box center [1078, 889] width 57 height 17
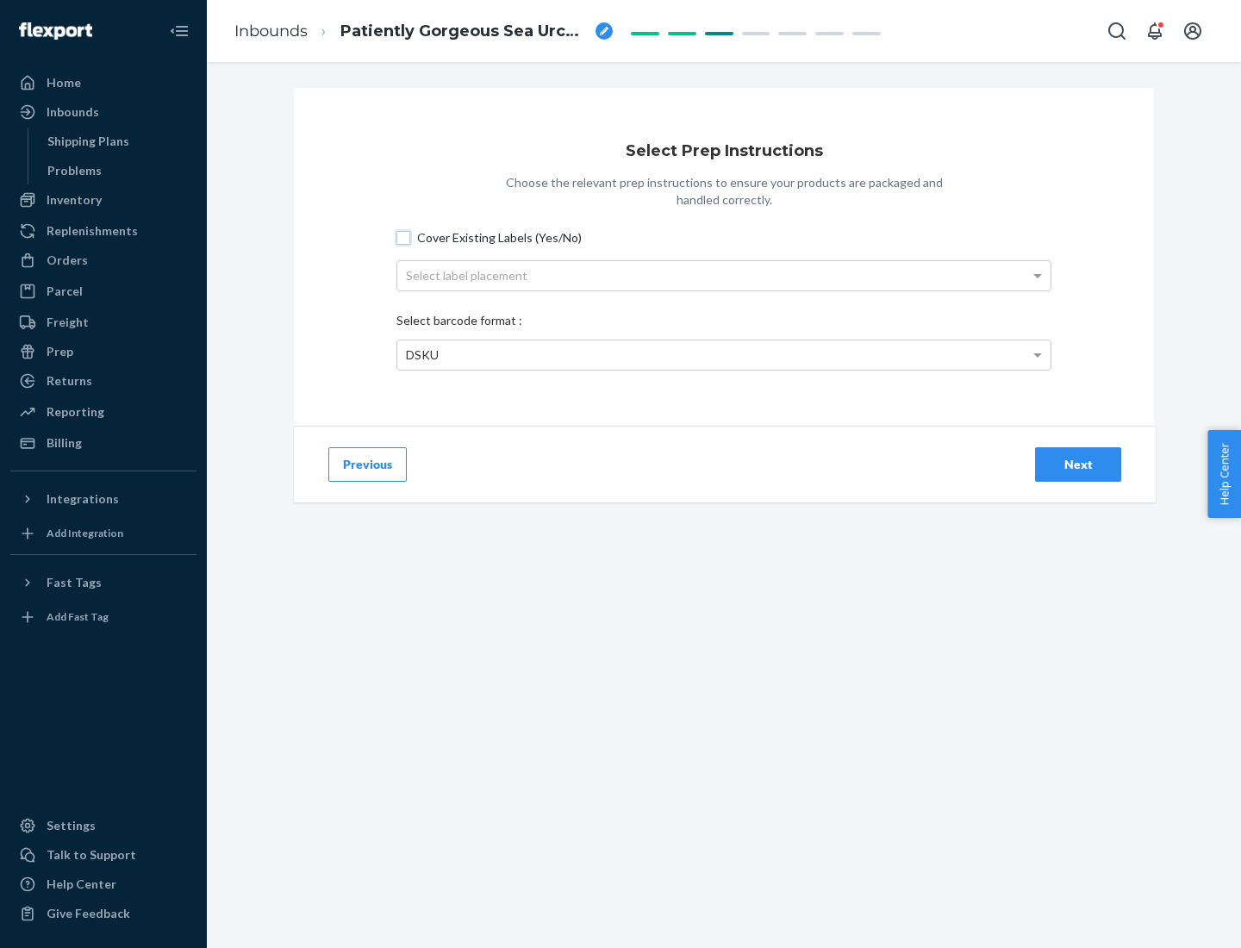
click at [403, 237] on input "Cover Existing Labels (Yes/No)" at bounding box center [403, 238] width 14 height 14
checkbox input "true"
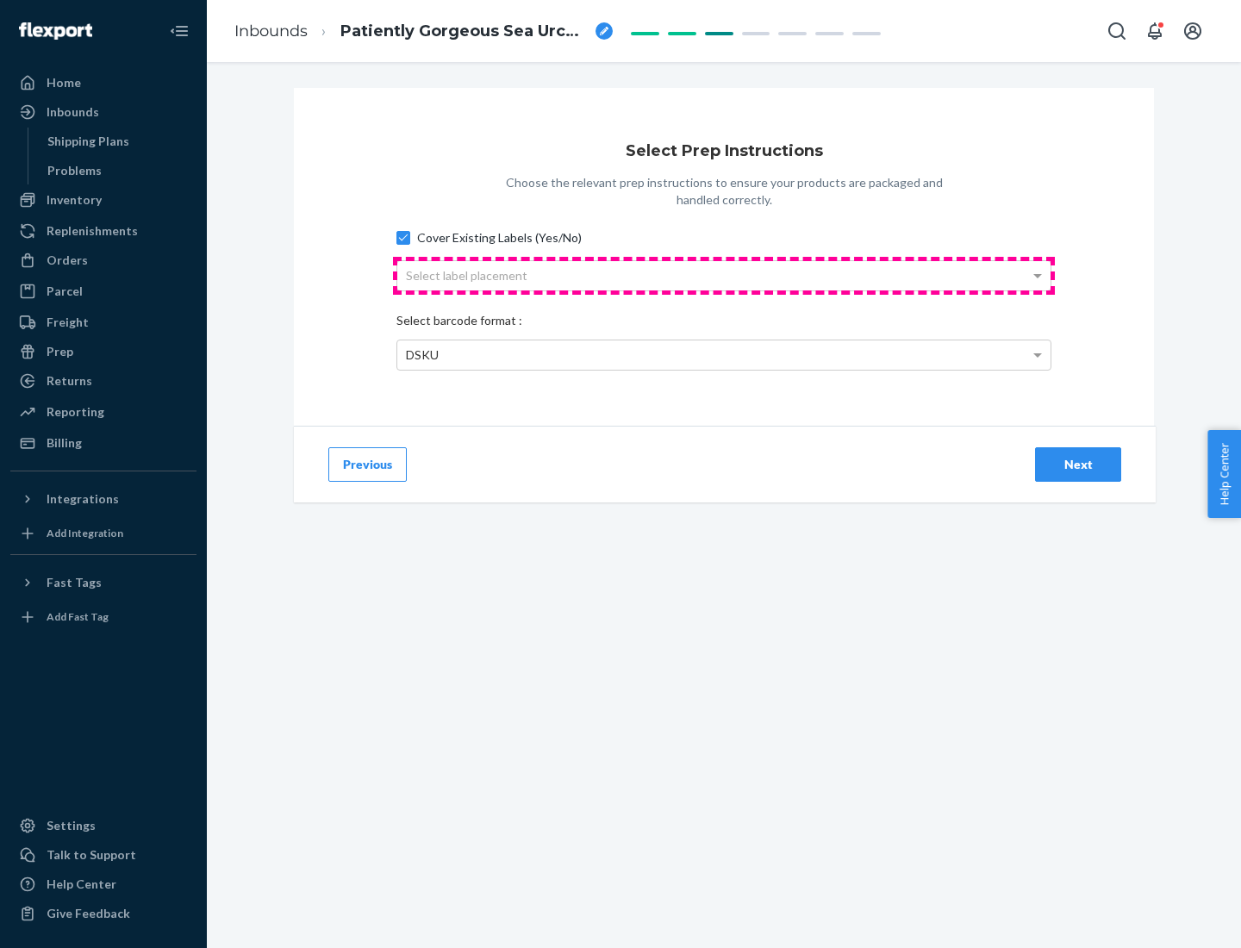
click at [724, 275] on div "Select label placement" at bounding box center [723, 275] width 653 height 29
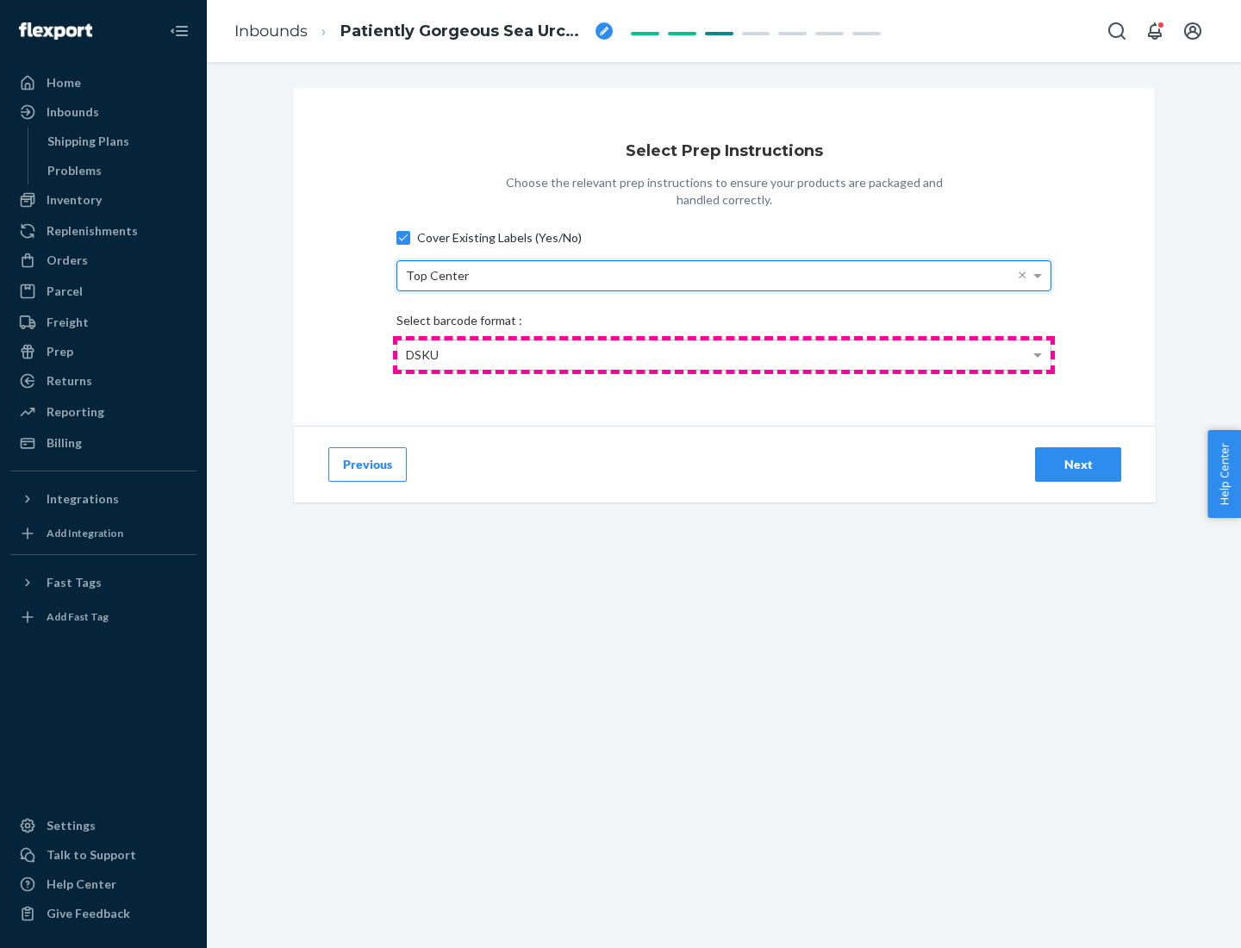
click at [724, 354] on div "DSKU" at bounding box center [723, 354] width 653 height 29
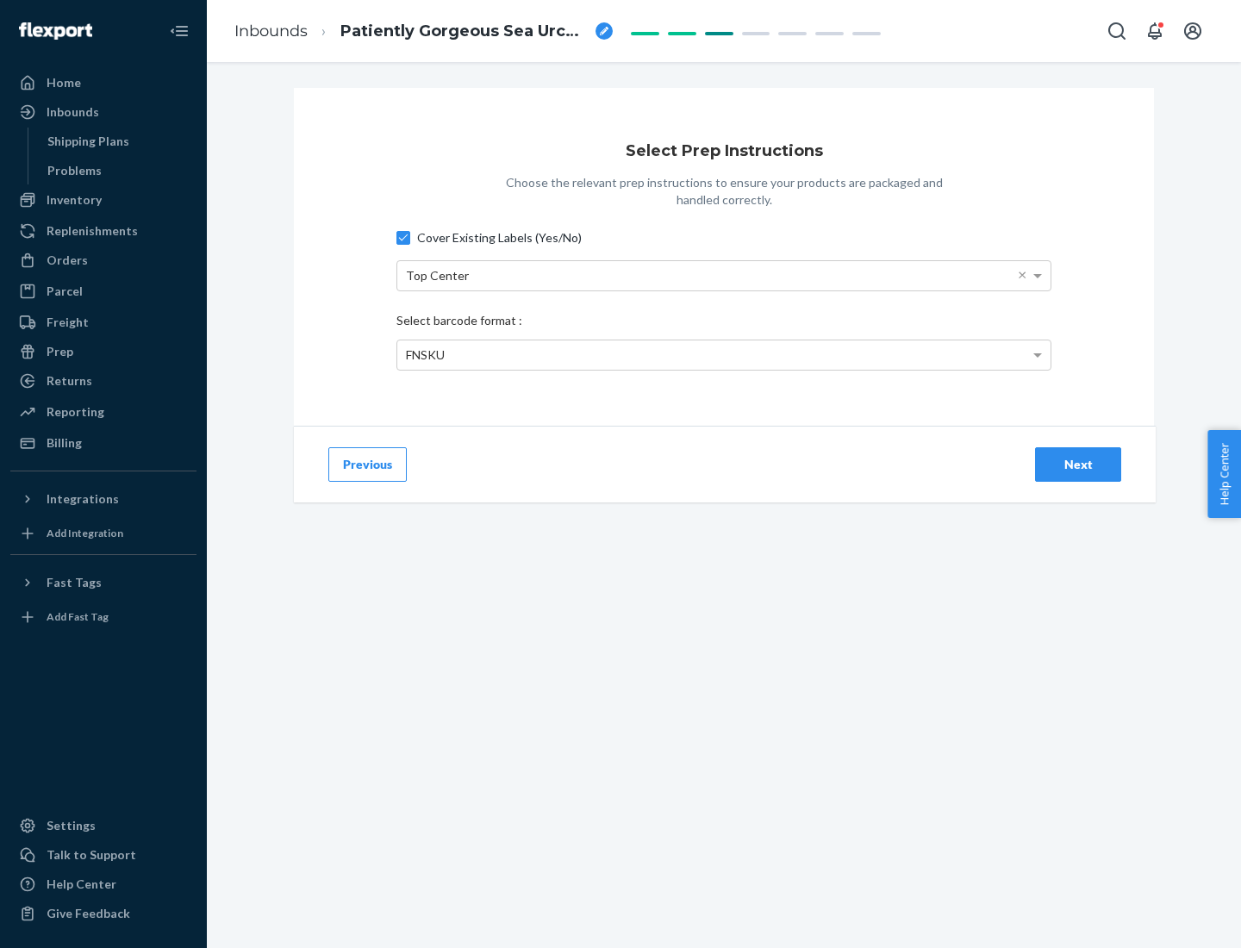
click at [1078, 464] on div "Next" at bounding box center [1078, 464] width 57 height 17
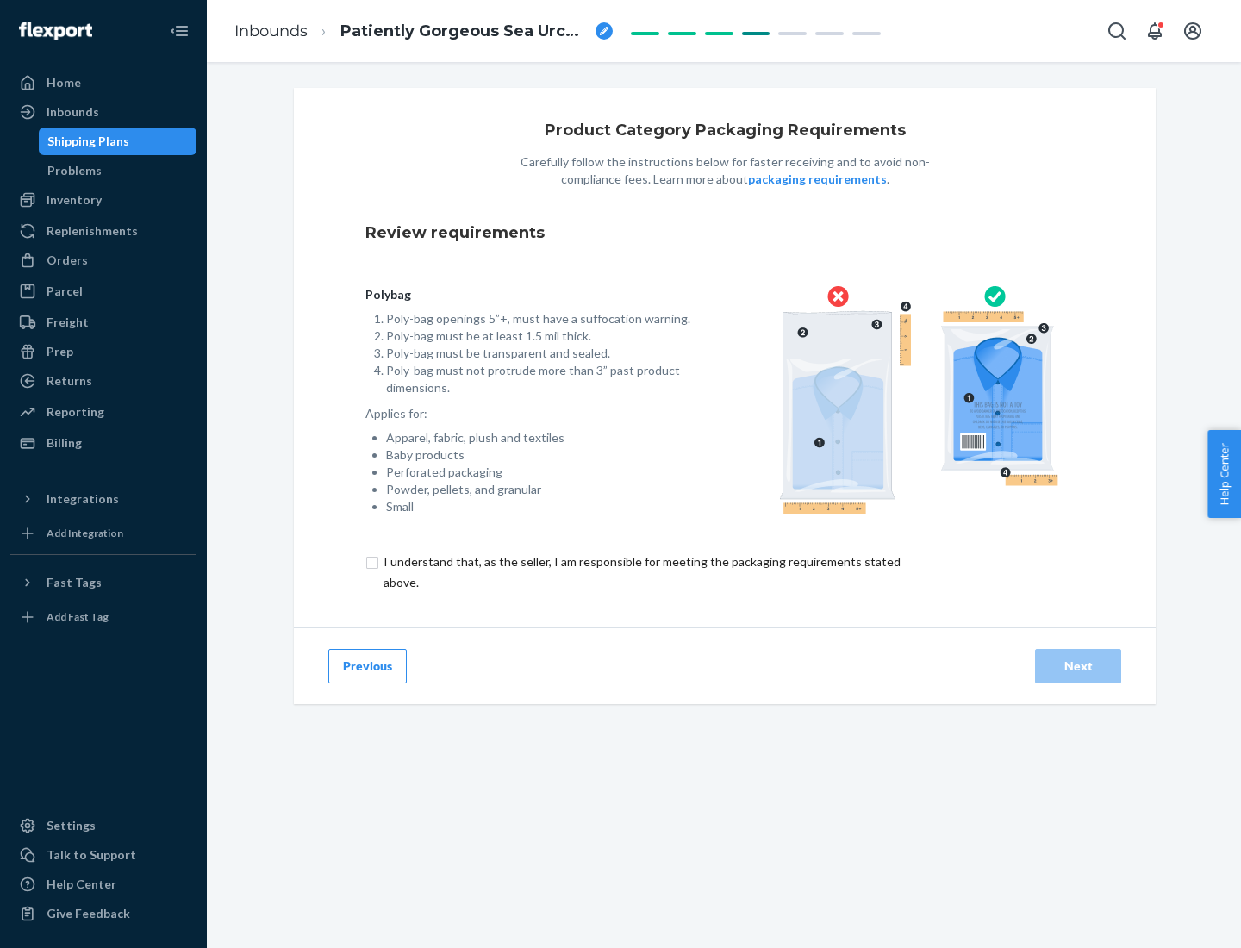
click at [640, 571] on input "checkbox" at bounding box center [651, 572] width 573 height 41
checkbox input "true"
click at [1078, 665] on div "Next" at bounding box center [1078, 666] width 57 height 17
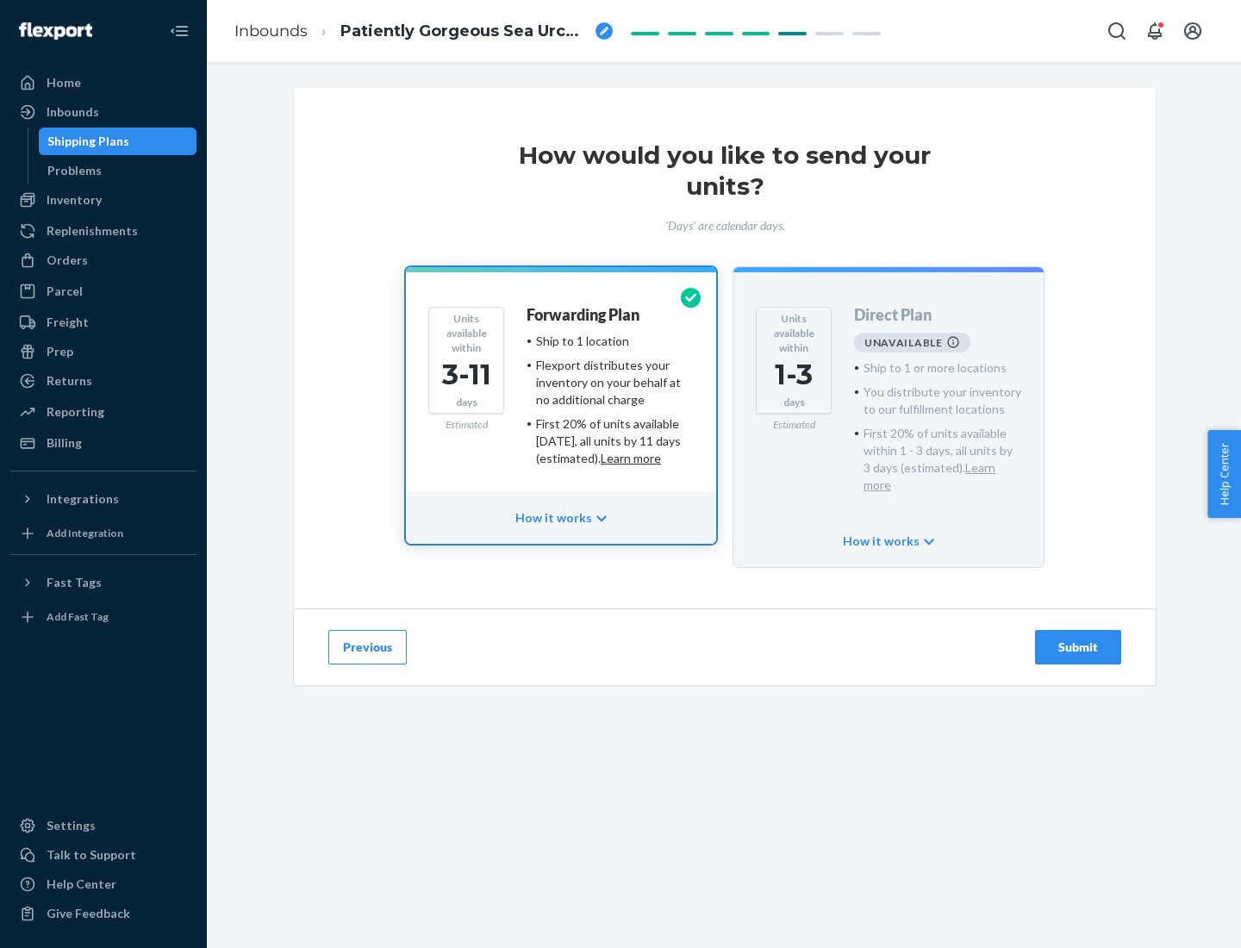
click at [584, 315] on h4 "Forwarding Plan" at bounding box center [583, 315] width 113 height 17
click at [1078, 639] on div "Submit" at bounding box center [1078, 647] width 57 height 17
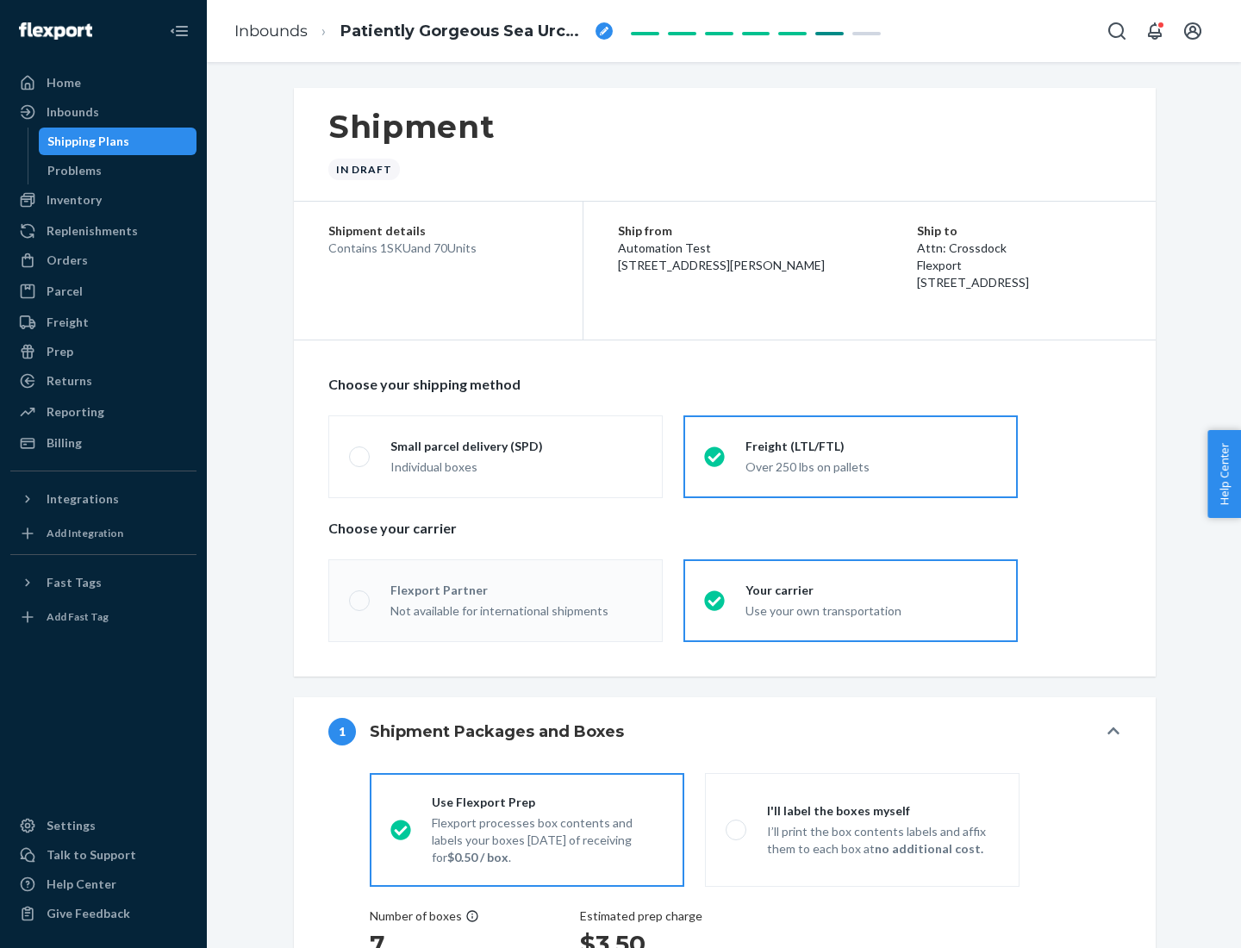
radio input "true"
radio input "false"
radio input "true"
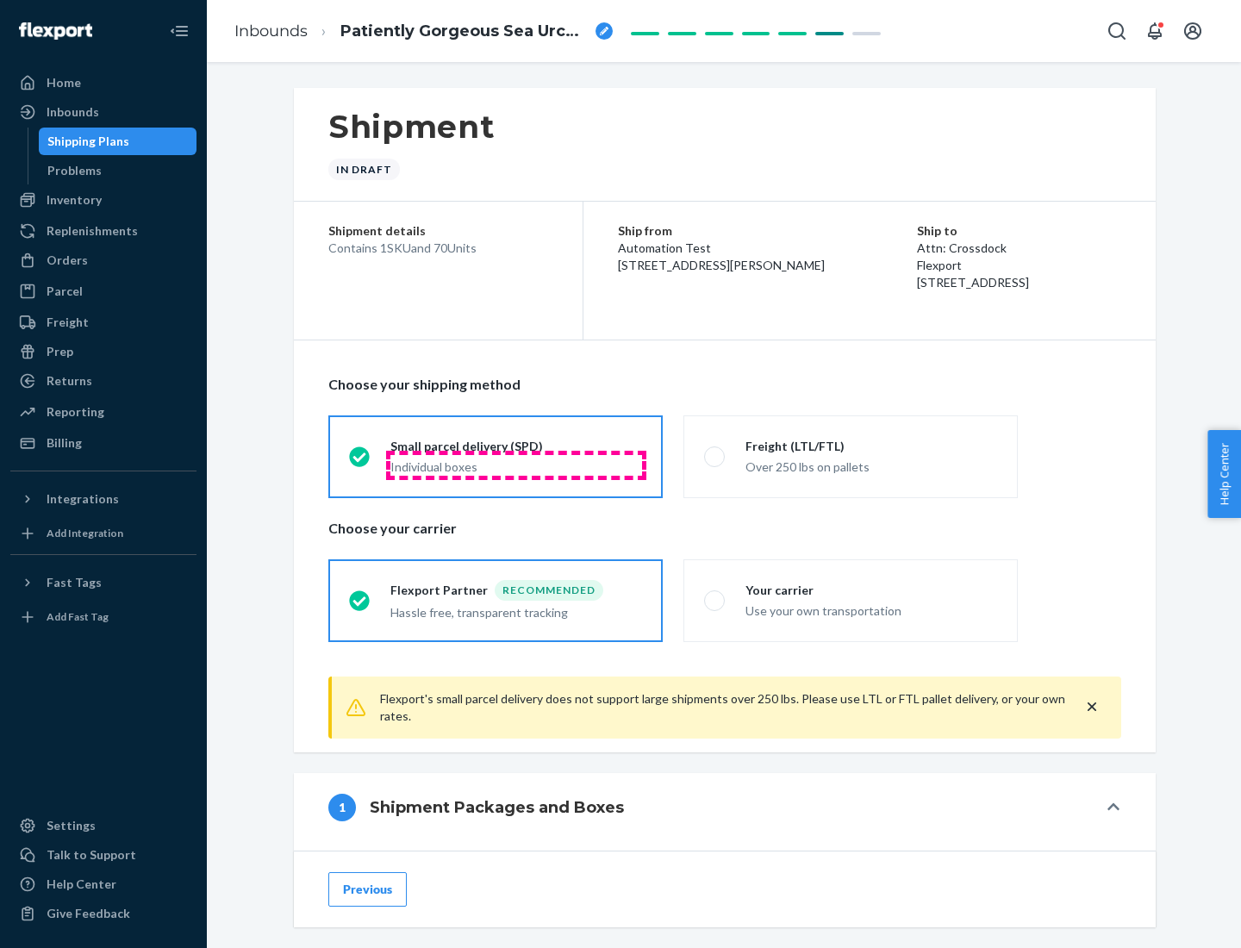
click at [516, 465] on div "Individual boxes" at bounding box center [516, 466] width 252 height 17
click at [360, 462] on input "Small parcel delivery (SPD) Individual boxes" at bounding box center [354, 456] width 11 height 11
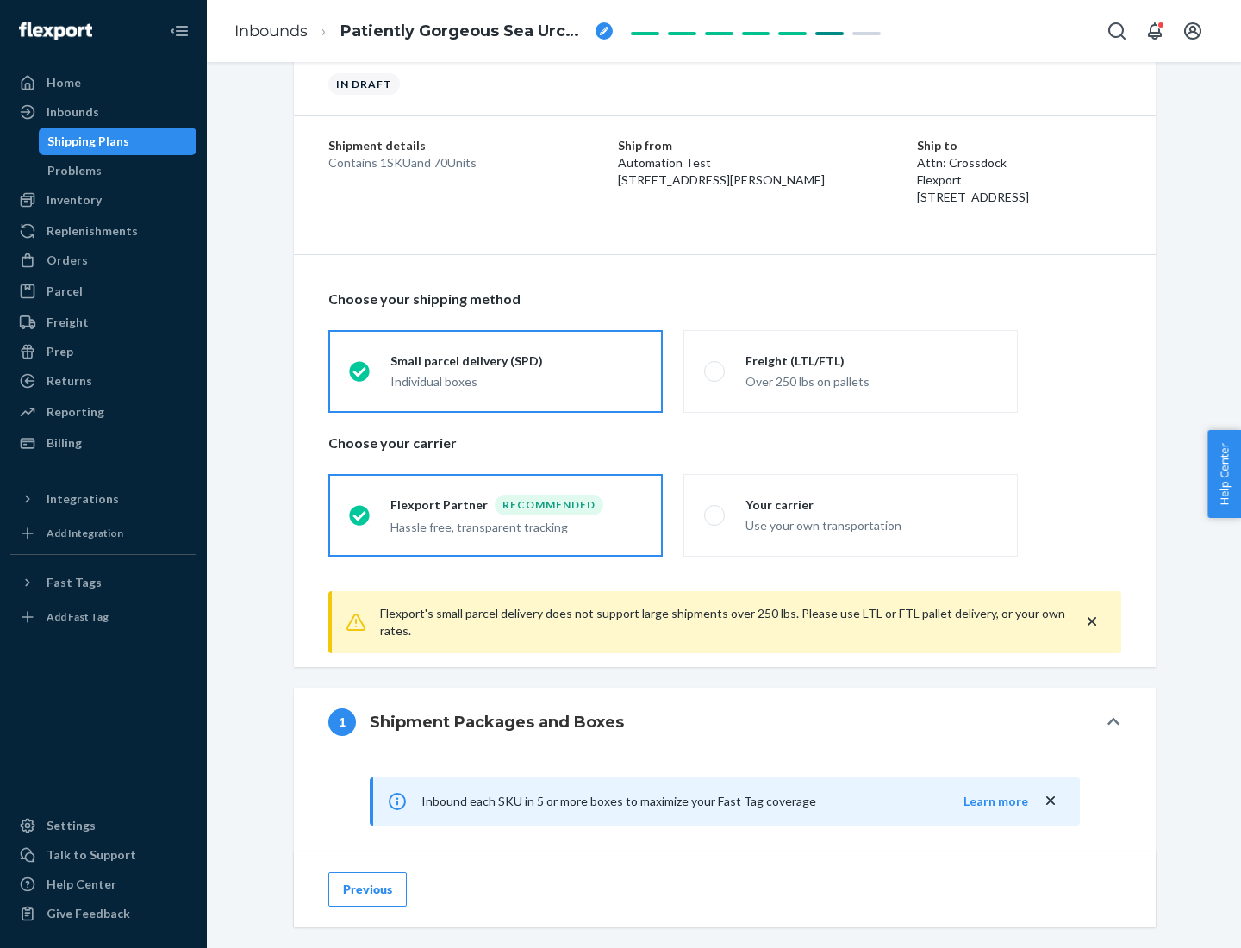
click at [871, 504] on div "Your carrier" at bounding box center [871, 504] width 252 height 17
click at [715, 509] on input "Your carrier Use your own transportation" at bounding box center [709, 514] width 11 height 11
radio input "true"
radio input "false"
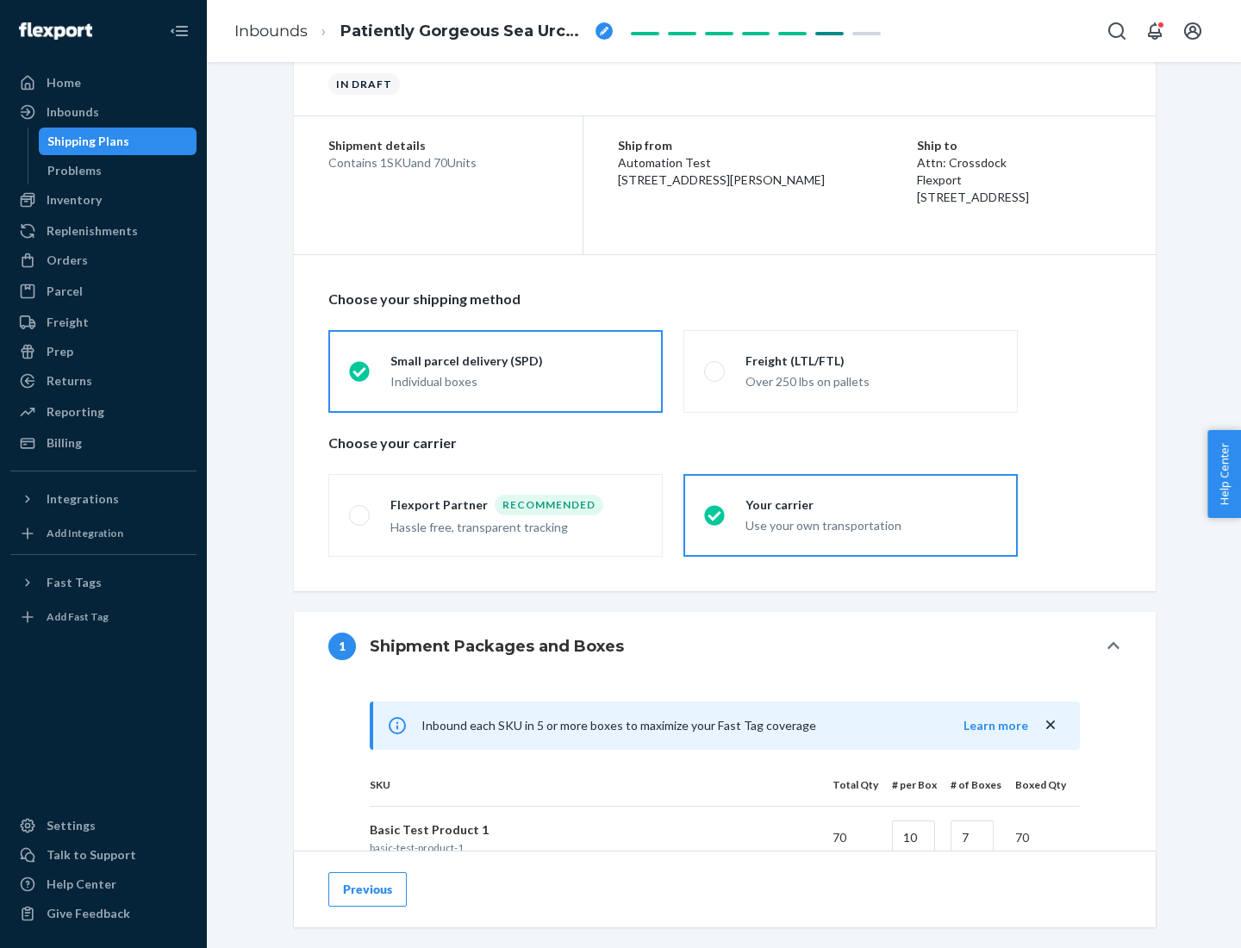
scroll to position [418, 0]
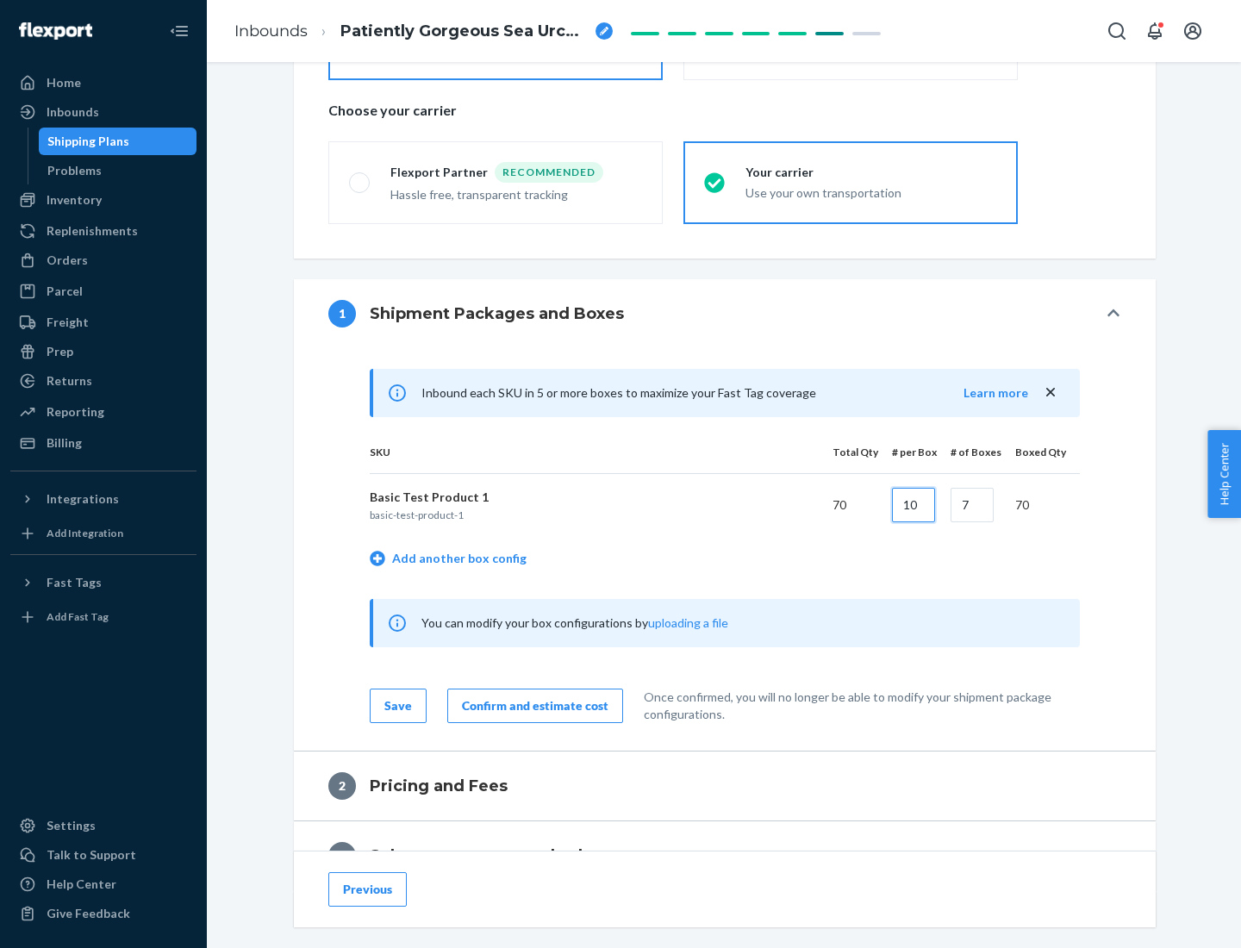
type input "10"
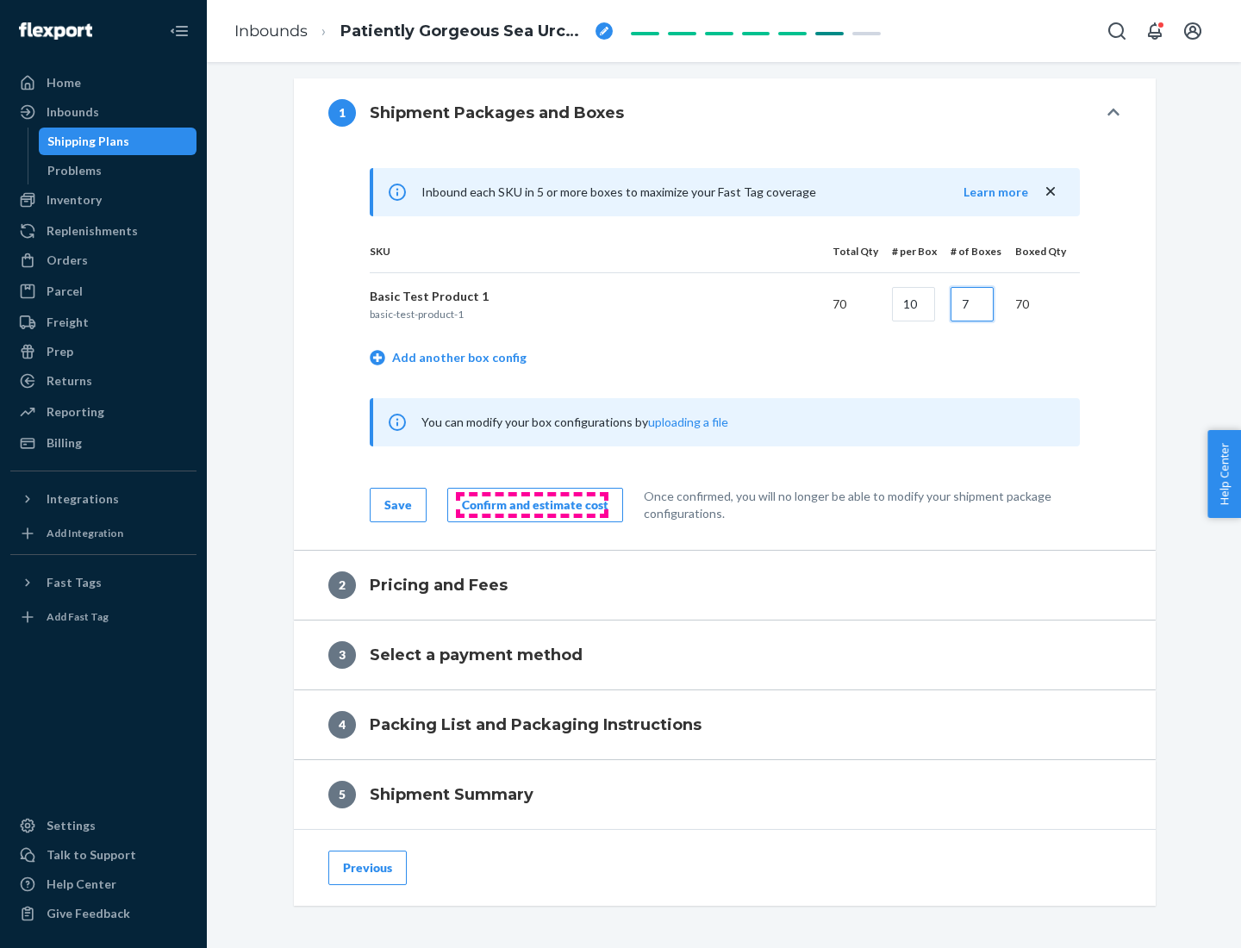
type input "7"
click at [532, 504] on div "Confirm and estimate cost" at bounding box center [535, 504] width 147 height 17
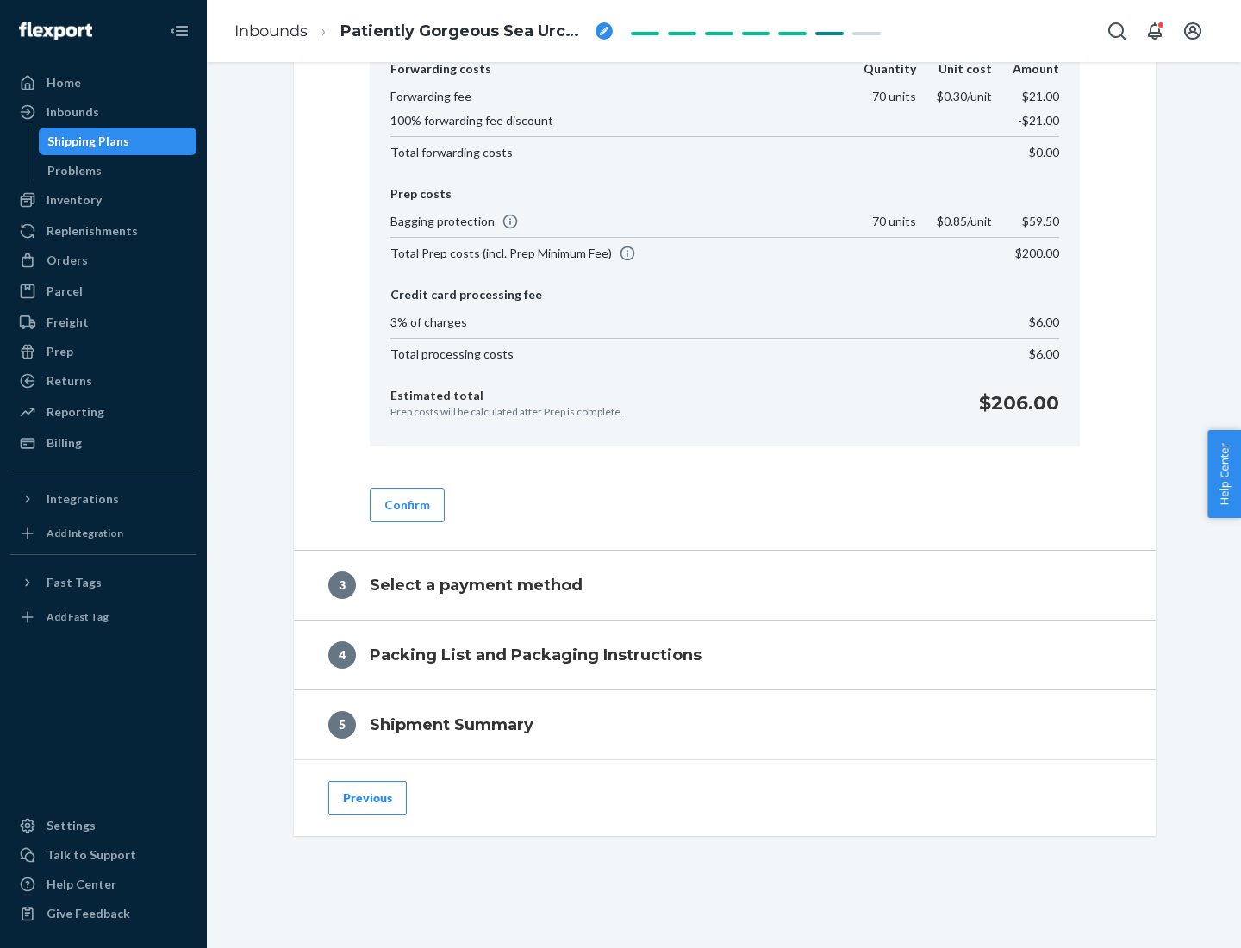
click at [406, 504] on button "Confirm" at bounding box center [407, 505] width 75 height 34
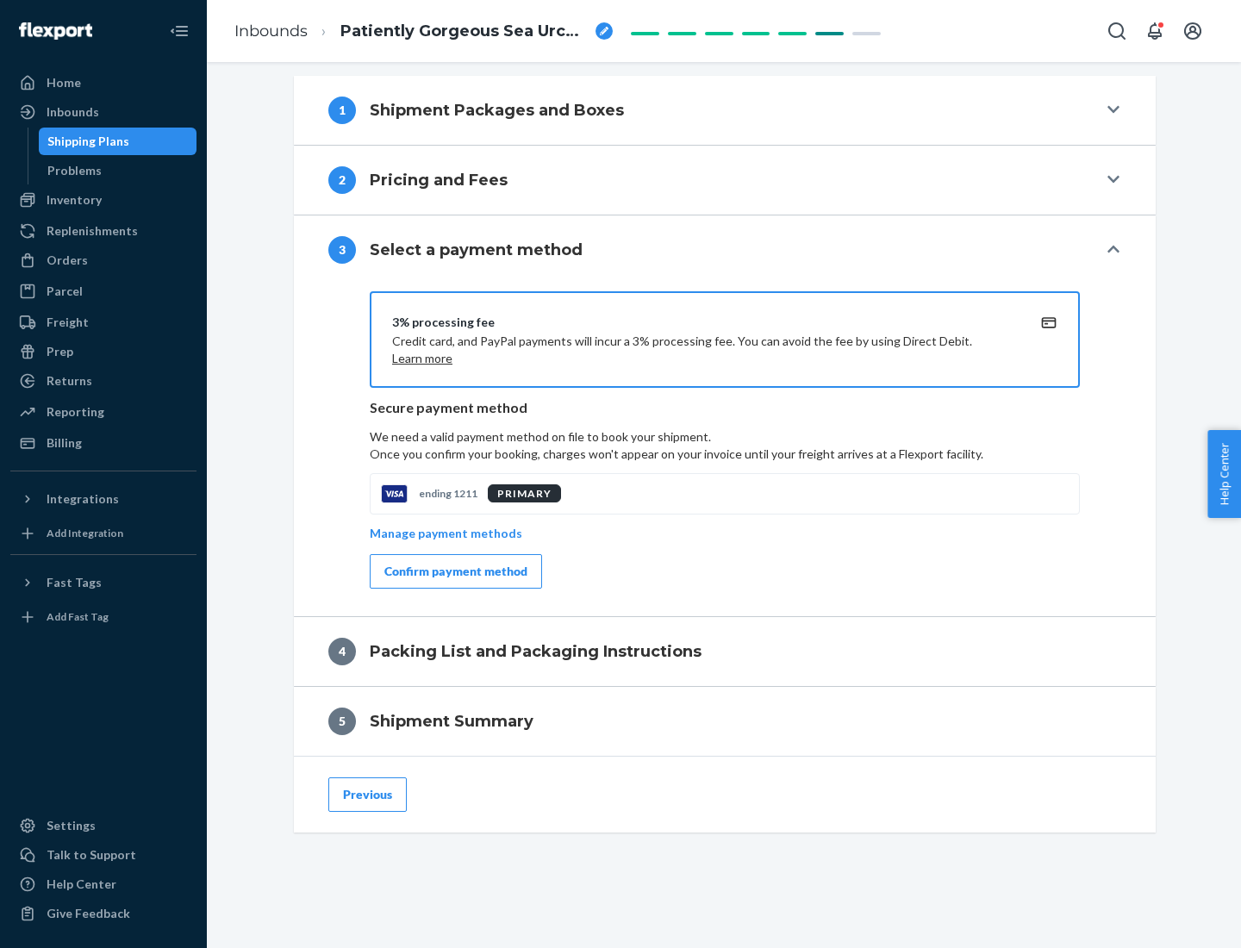
scroll to position [621, 0]
click at [454, 571] on div "Confirm payment method" at bounding box center [455, 571] width 143 height 17
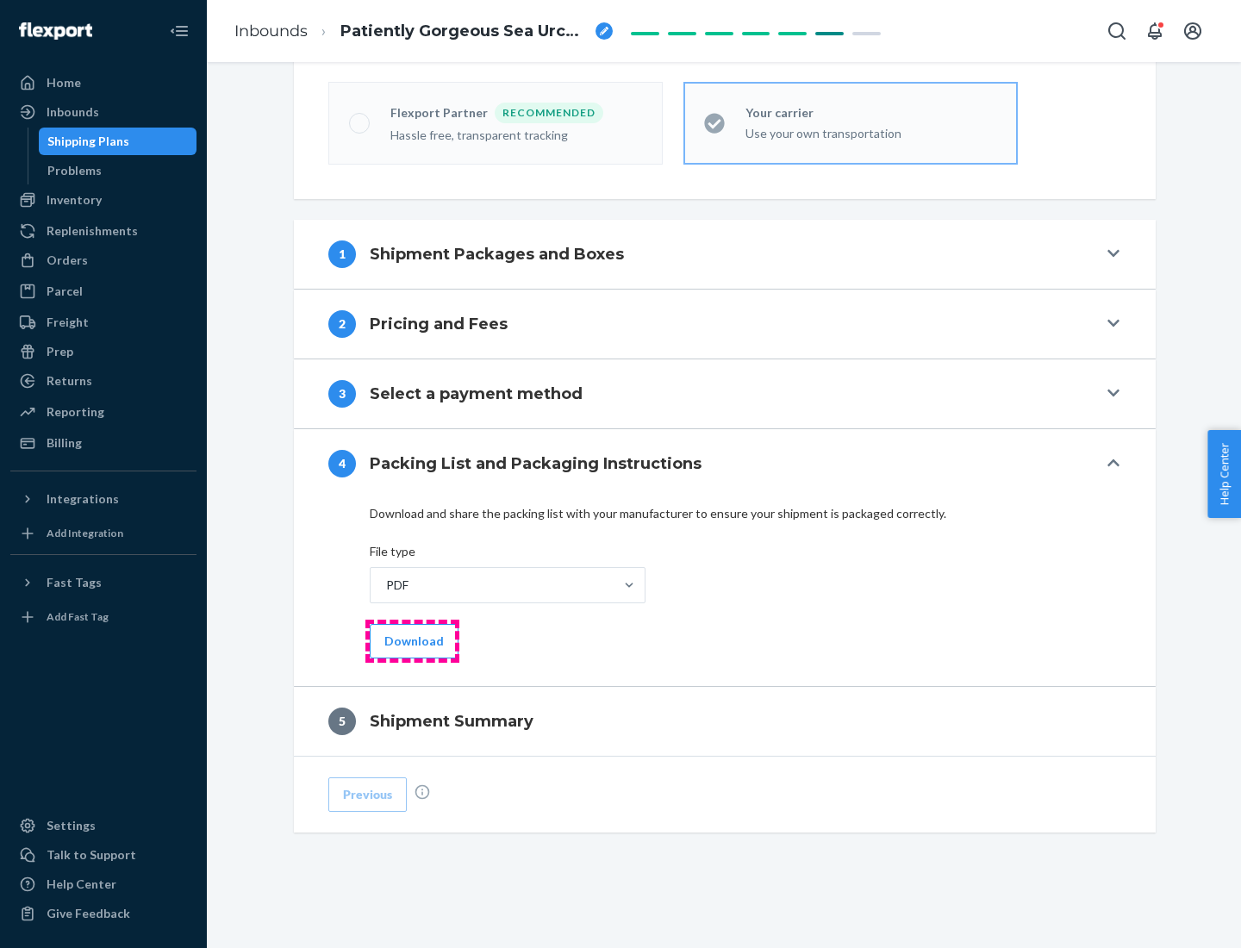
click at [412, 640] on button "Download" at bounding box center [414, 641] width 89 height 34
